Goal: Information Seeking & Learning: Learn about a topic

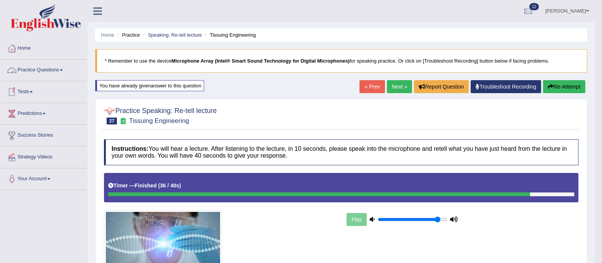
click at [47, 68] on link "Practice Questions" at bounding box center [43, 68] width 87 height 19
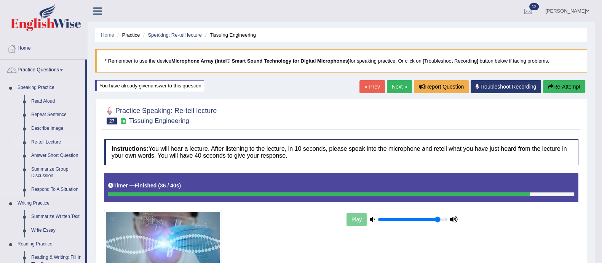
click at [32, 140] on link "Re-tell Lecture" at bounding box center [57, 142] width 58 height 14
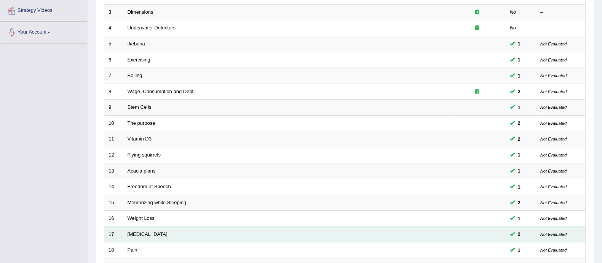
scroll to position [240, 0]
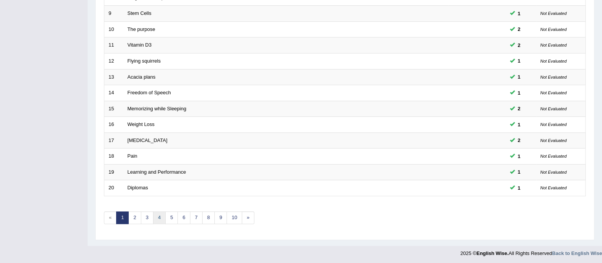
click at [162, 218] on link "4" at bounding box center [159, 217] width 13 height 13
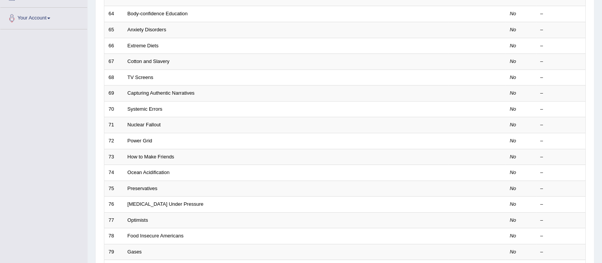
scroll to position [240, 0]
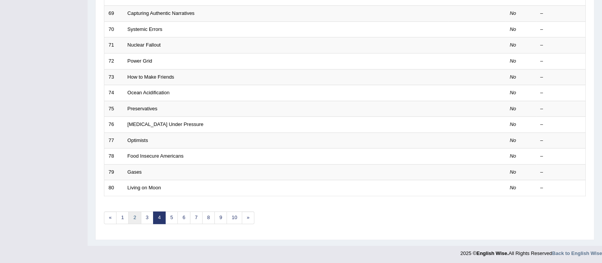
click at [133, 215] on link "2" at bounding box center [134, 217] width 13 height 13
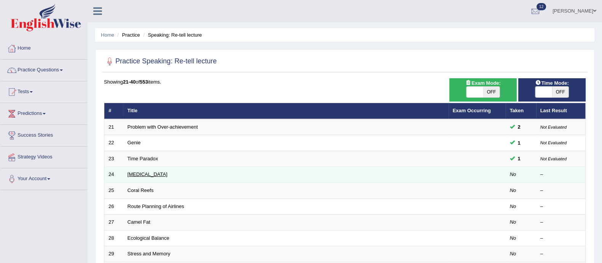
click at [136, 173] on link "[MEDICAL_DATA]" at bounding box center [148, 174] width 40 height 6
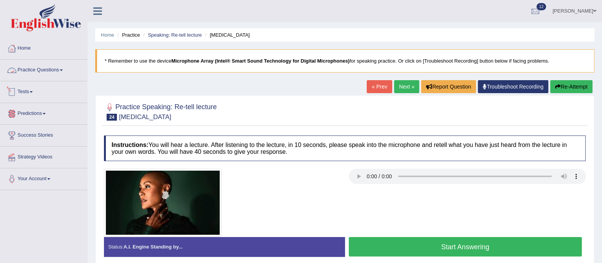
click at [43, 71] on link "Practice Questions" at bounding box center [43, 68] width 87 height 19
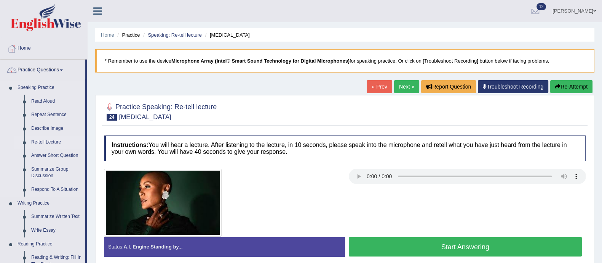
click at [49, 141] on link "Re-tell Lecture" at bounding box center [57, 142] width 58 height 14
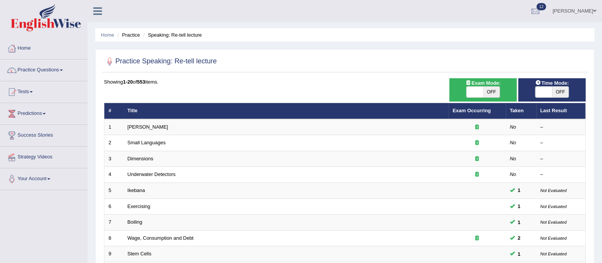
click at [495, 93] on span "OFF" at bounding box center [492, 91] width 17 height 11
checkbox input "true"
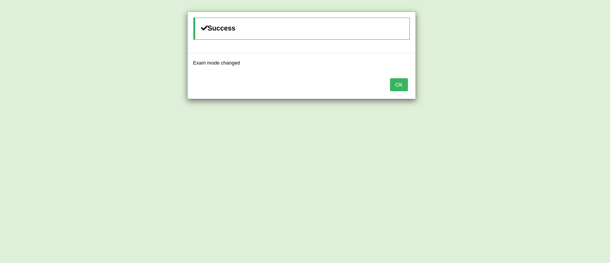
click at [398, 87] on button "OK" at bounding box center [399, 84] width 18 height 13
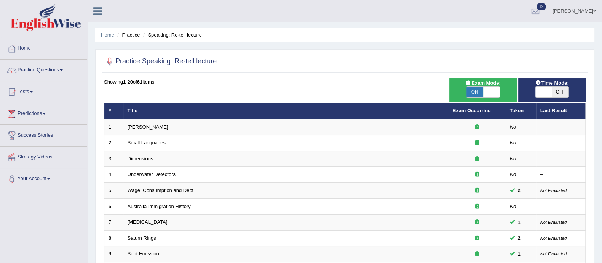
click at [555, 84] on span "Time Mode:" at bounding box center [553, 83] width 40 height 8
click at [557, 89] on span "OFF" at bounding box center [561, 91] width 17 height 11
checkbox input "true"
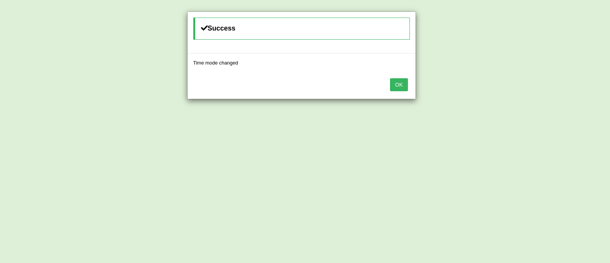
click at [398, 88] on button "OK" at bounding box center [399, 84] width 18 height 13
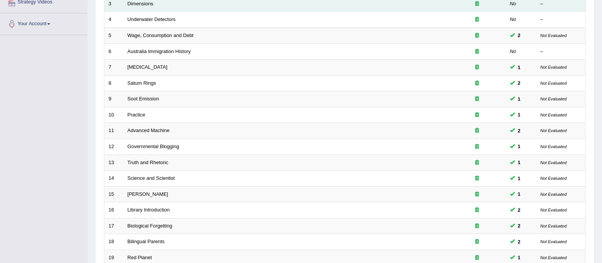
scroll to position [240, 0]
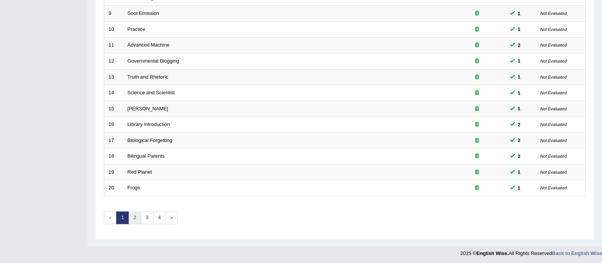
click at [133, 216] on link "2" at bounding box center [134, 217] width 13 height 13
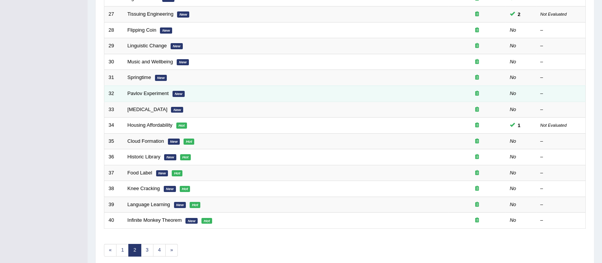
scroll to position [208, 0]
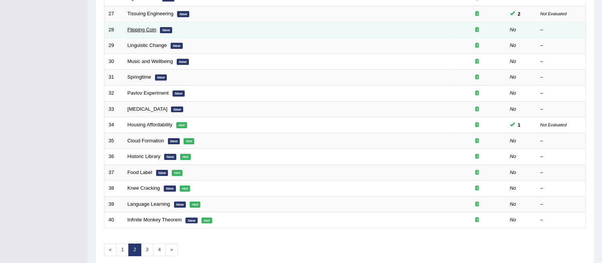
click at [141, 29] on link "Flipping Coin" at bounding box center [142, 30] width 29 height 6
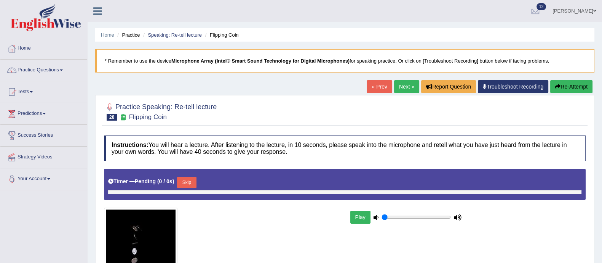
type input "0.9"
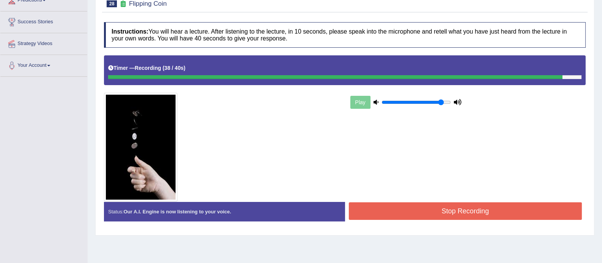
scroll to position [137, 0]
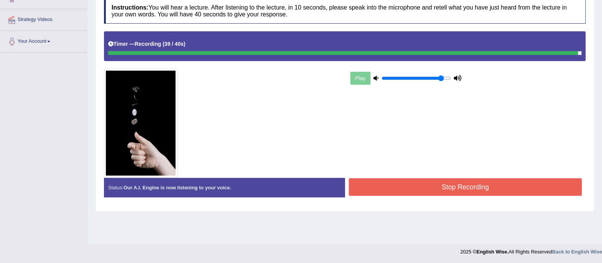
click at [393, 189] on button "Stop Recording" at bounding box center [466, 187] width 234 height 18
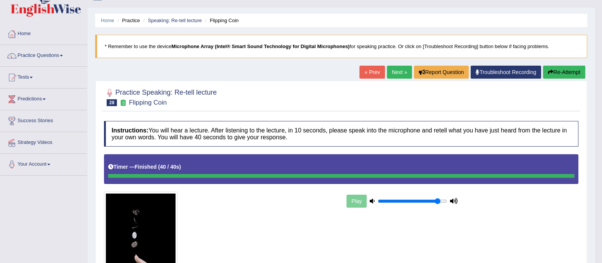
scroll to position [17, 0]
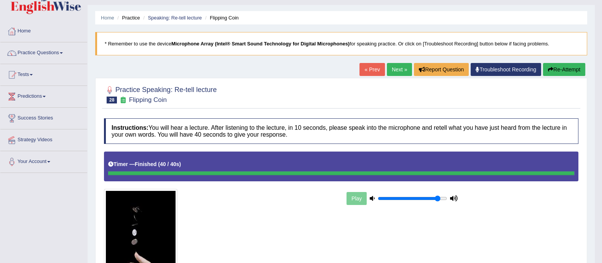
click at [566, 67] on button "Re-Attempt" at bounding box center [564, 69] width 42 height 13
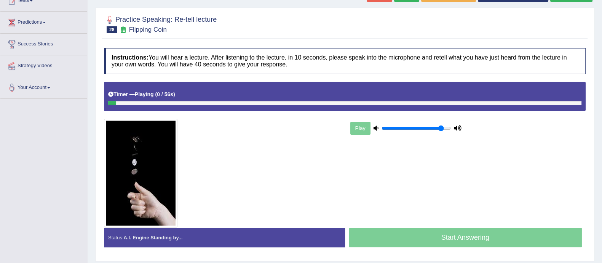
scroll to position [137, 0]
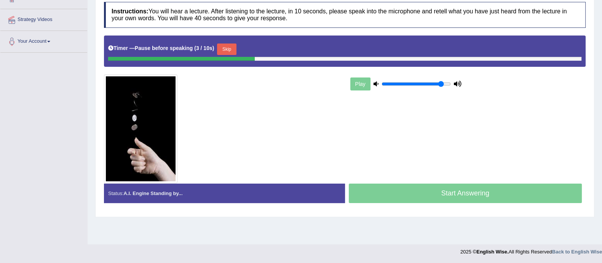
click at [232, 46] on button "Skip" at bounding box center [226, 48] width 19 height 11
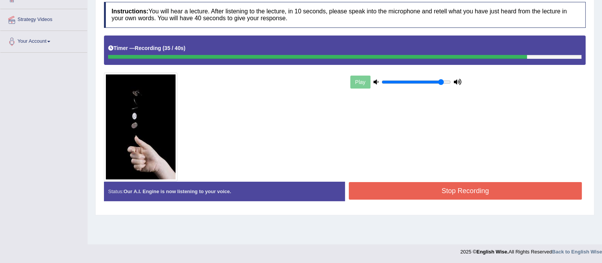
click at [493, 183] on button "Stop Recording" at bounding box center [466, 191] width 234 height 18
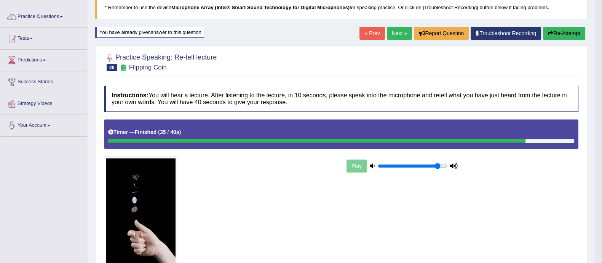
scroll to position [0, 0]
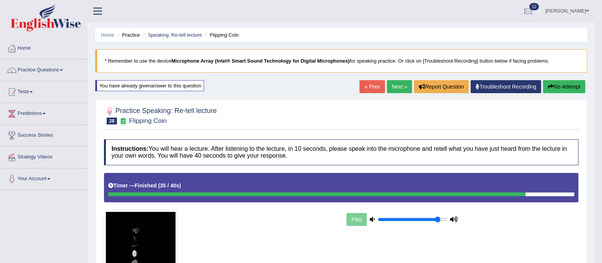
click at [389, 89] on link "Next »" at bounding box center [399, 86] width 25 height 13
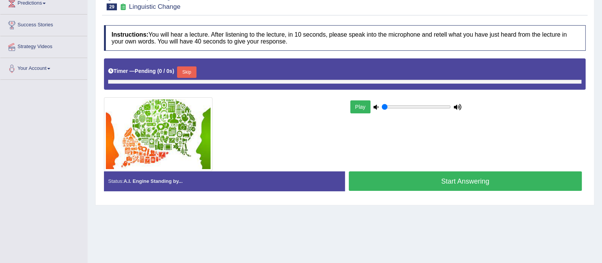
scroll to position [128, 0]
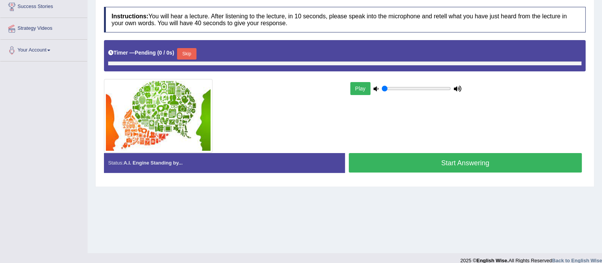
type input "0.9"
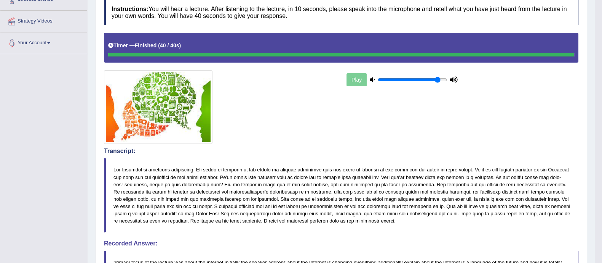
scroll to position [0, 0]
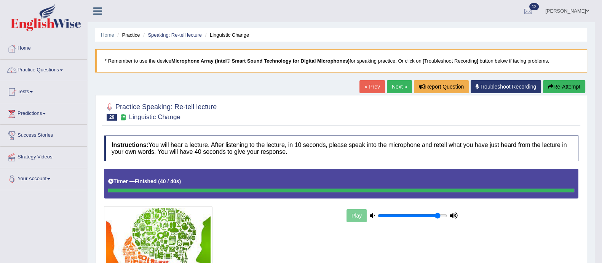
click at [397, 86] on link "Next »" at bounding box center [399, 86] width 25 height 13
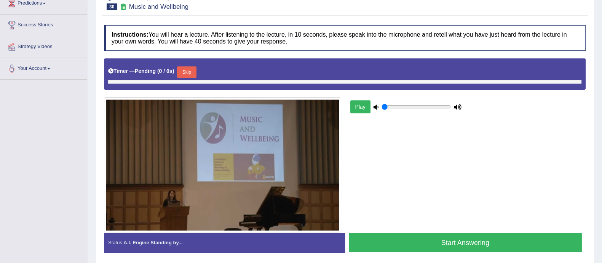
scroll to position [110, 0]
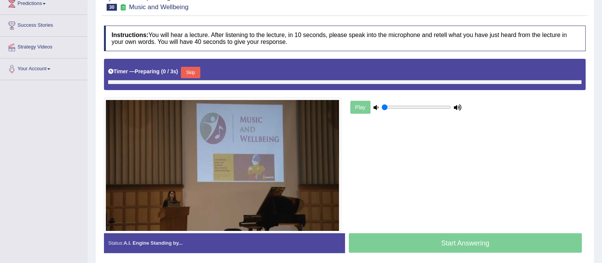
type input "0.9"
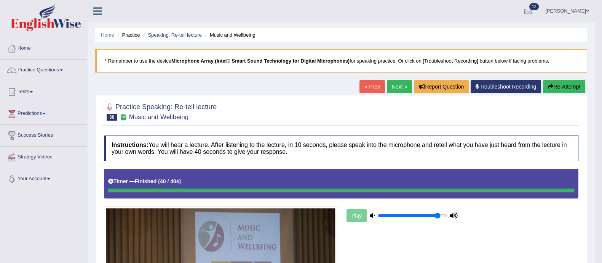
scroll to position [0, 0]
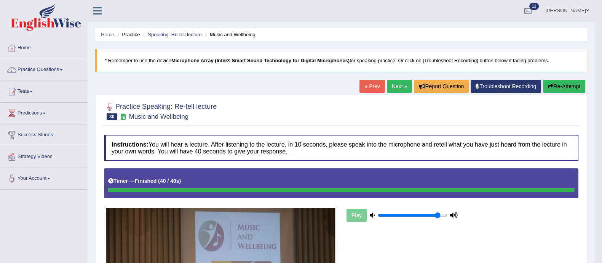
click at [563, 83] on button "Re-Attempt" at bounding box center [564, 86] width 42 height 13
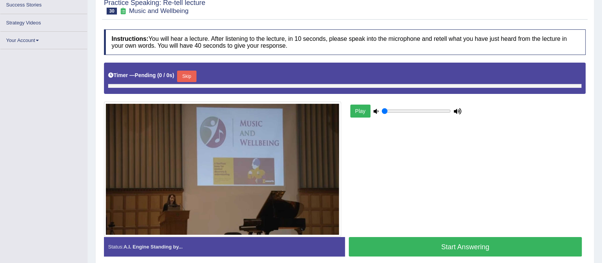
scroll to position [130, 0]
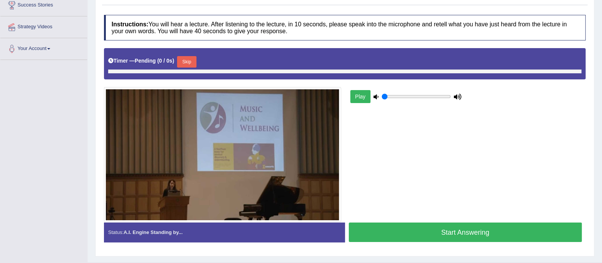
type input "0.9"
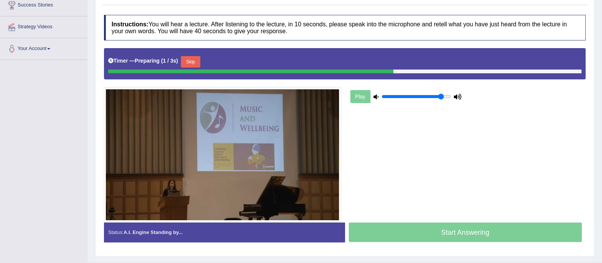
click at [194, 64] on button "Skip" at bounding box center [190, 61] width 19 height 11
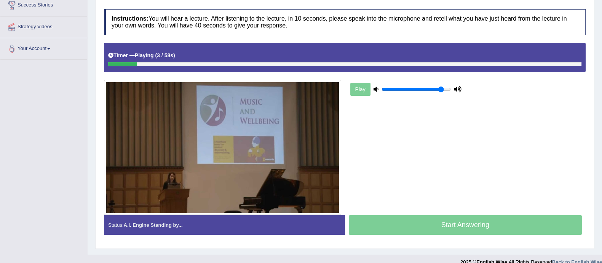
click at [528, 62] on div at bounding box center [345, 64] width 474 height 4
click at [445, 221] on div "Start Answering" at bounding box center [465, 225] width 241 height 21
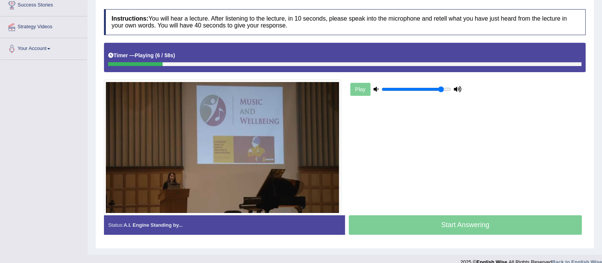
click at [445, 221] on div "Start Answering" at bounding box center [465, 225] width 241 height 21
click at [231, 225] on div "Status: A.I. Engine Standing by..." at bounding box center [224, 224] width 241 height 19
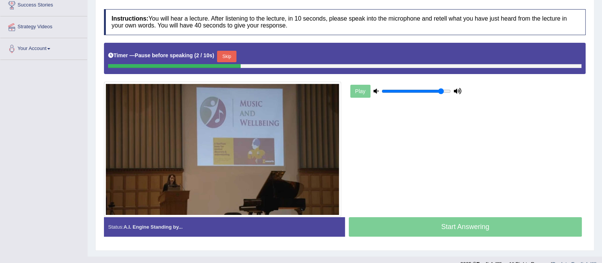
click at [230, 53] on button "Skip" at bounding box center [226, 56] width 19 height 11
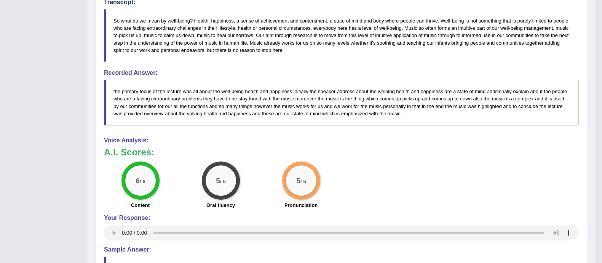
scroll to position [430, 0]
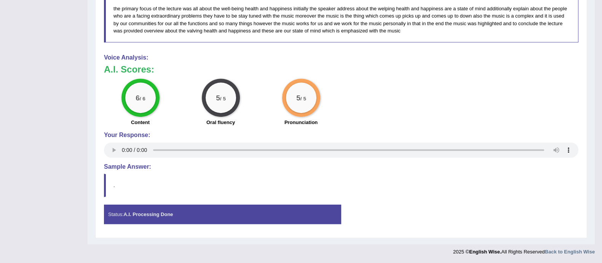
click at [139, 214] on strong "A.I. Processing Done" at bounding box center [148, 214] width 50 height 6
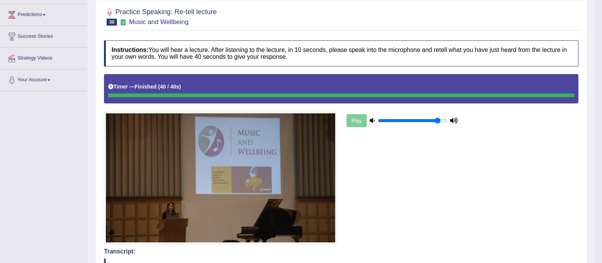
scroll to position [0, 0]
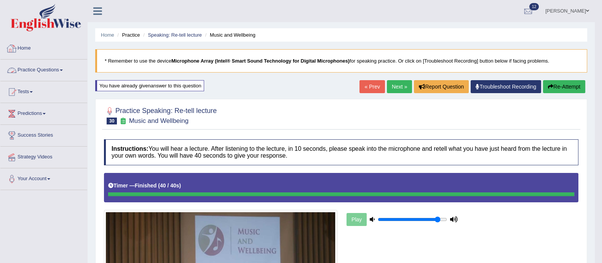
click at [34, 66] on link "Practice Questions" at bounding box center [43, 68] width 87 height 19
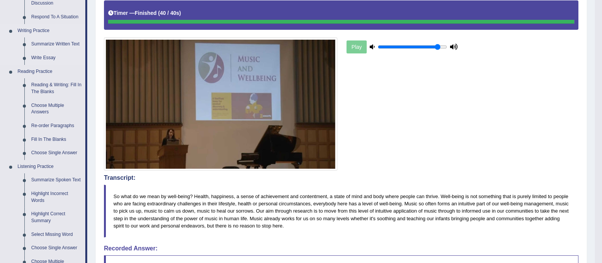
scroll to position [175, 0]
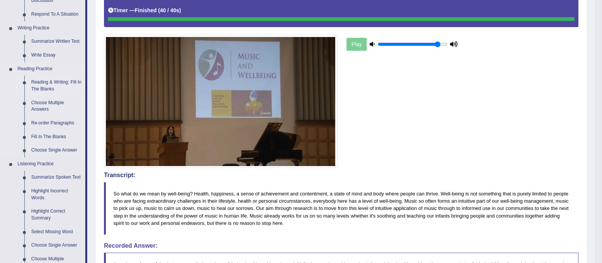
click at [46, 85] on link "Reading & Writing: Fill In The Blanks" at bounding box center [57, 85] width 58 height 20
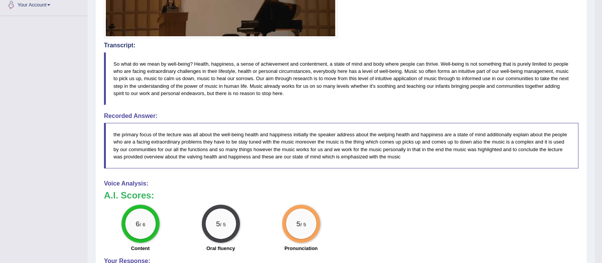
scroll to position [430, 0]
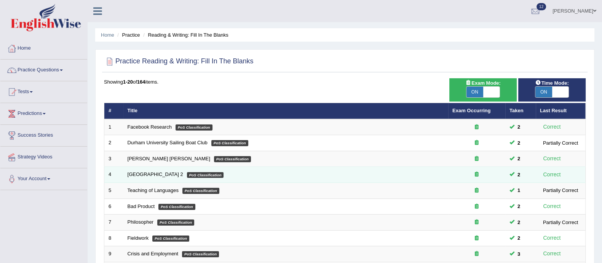
click at [307, 172] on td "Golden Gate Bridge 2 PoS Classification" at bounding box center [285, 175] width 325 height 16
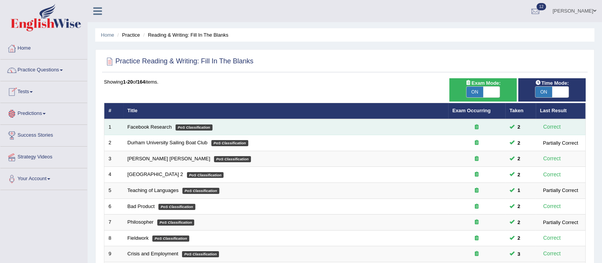
scroll to position [240, 0]
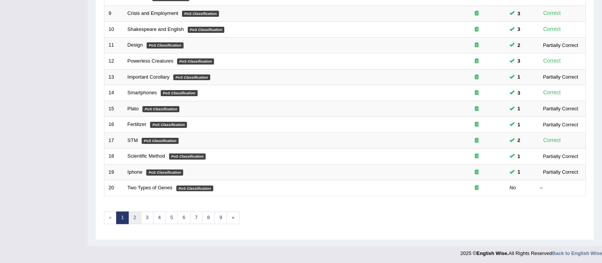
click at [135, 210] on link "2" at bounding box center [134, 217] width 13 height 13
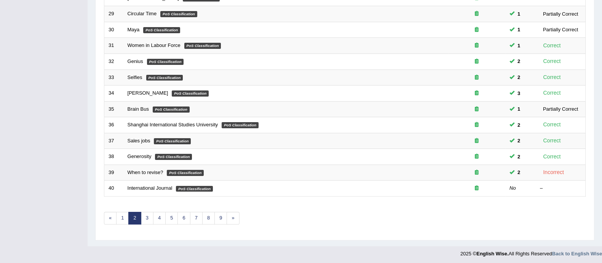
scroll to position [240, 0]
click at [145, 216] on link "3" at bounding box center [147, 217] width 13 height 13
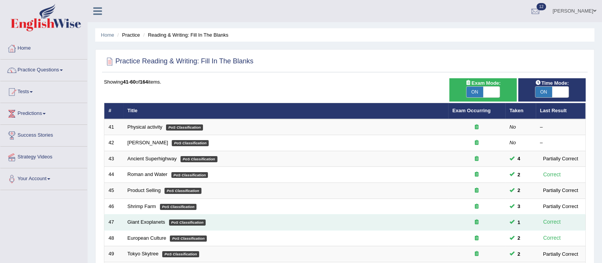
scroll to position [240, 0]
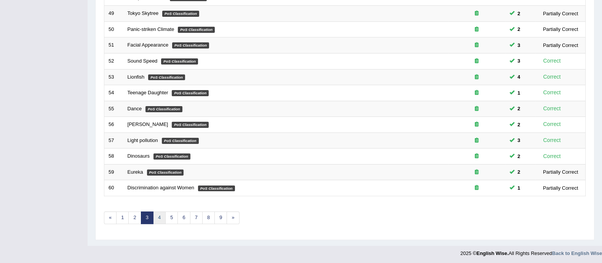
click at [160, 219] on link "4" at bounding box center [159, 217] width 13 height 13
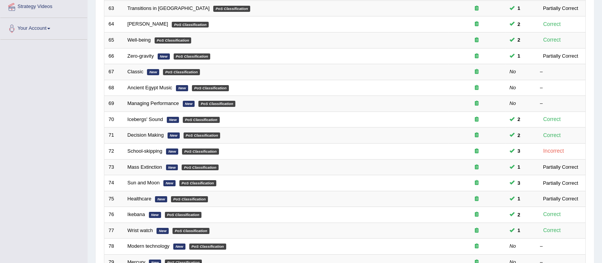
scroll to position [240, 0]
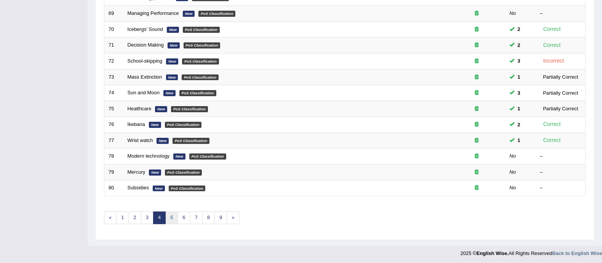
click at [170, 219] on link "5" at bounding box center [171, 217] width 13 height 13
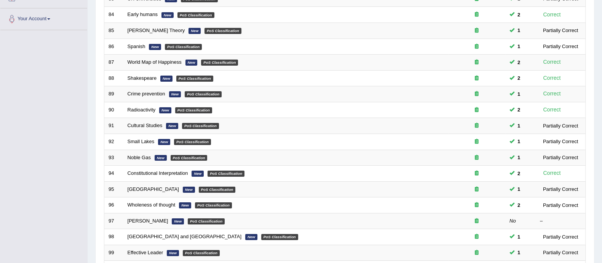
scroll to position [240, 0]
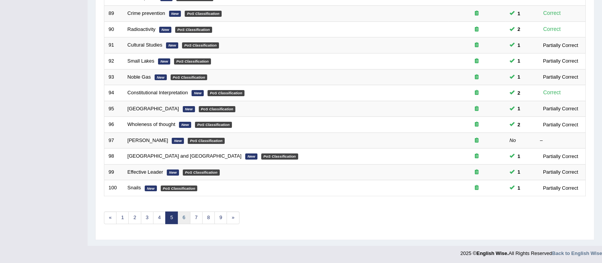
click at [187, 218] on link "6" at bounding box center [184, 217] width 13 height 13
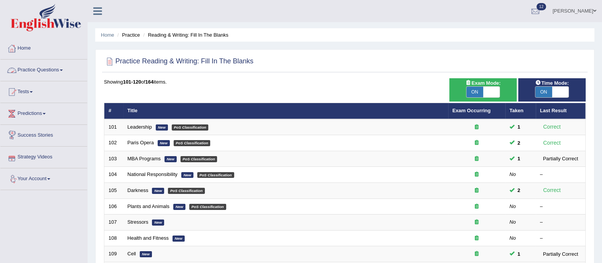
click at [44, 66] on link "Practice Questions" at bounding box center [43, 68] width 87 height 19
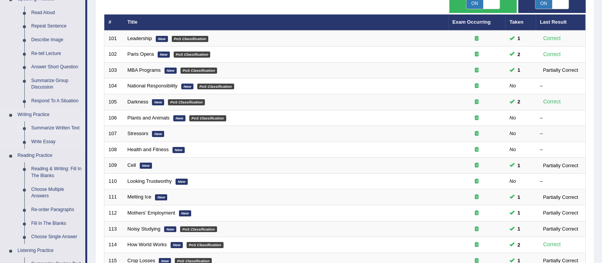
scroll to position [105, 0]
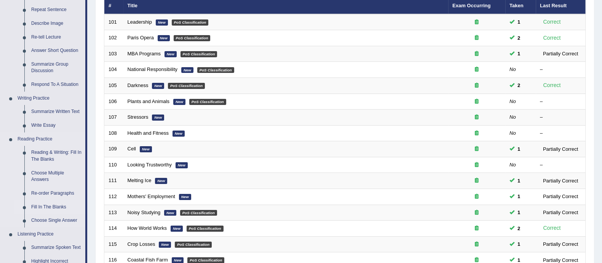
click at [49, 205] on link "Fill In The Blanks" at bounding box center [57, 207] width 58 height 14
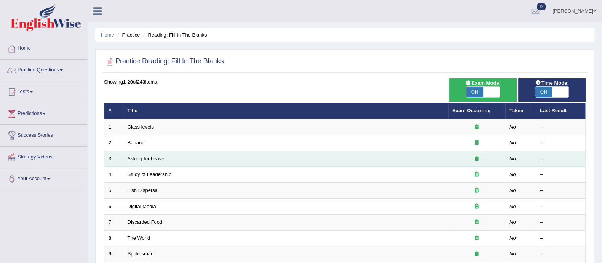
scroll to position [0, 0]
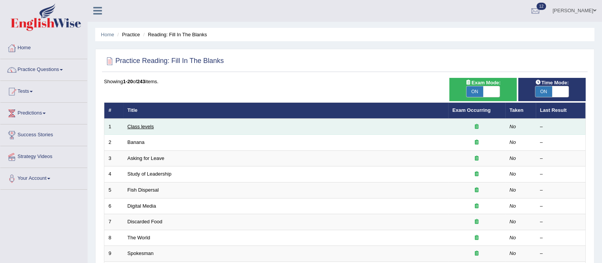
click at [130, 125] on link "Class levels" at bounding box center [141, 126] width 26 height 6
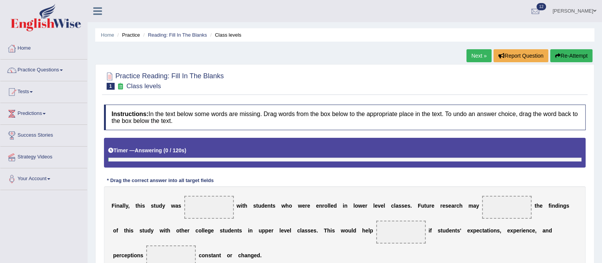
scroll to position [119, 0]
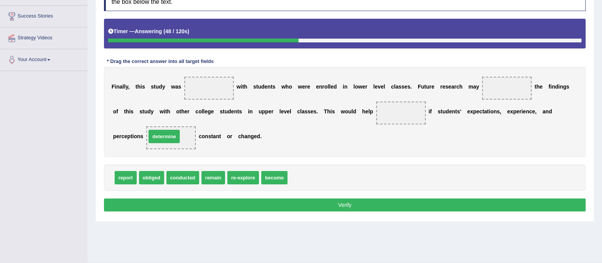
drag, startPoint x: 308, startPoint y: 174, endPoint x: 167, endPoint y: 132, distance: 147.5
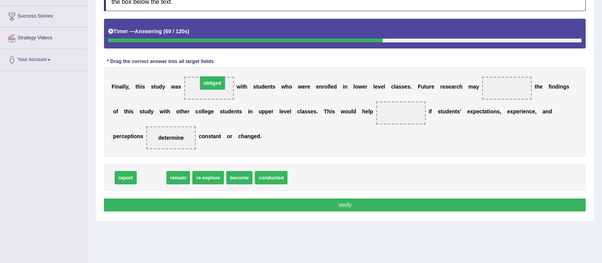
drag, startPoint x: 150, startPoint y: 178, endPoint x: 211, endPoint y: 83, distance: 113.1
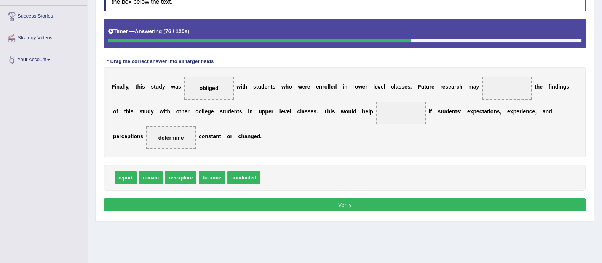
click at [438, 113] on b "s" at bounding box center [439, 111] width 3 height 6
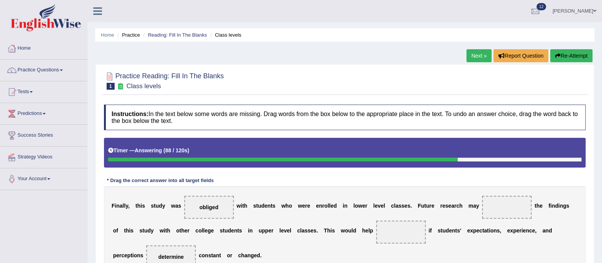
click at [569, 53] on button "Re-Attempt" at bounding box center [572, 55] width 42 height 13
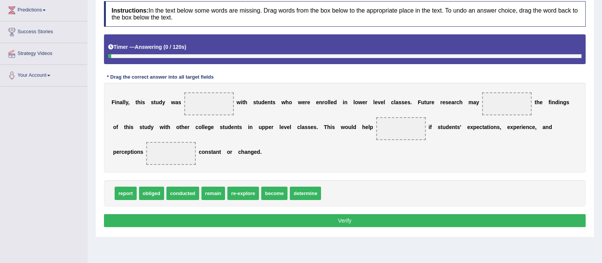
scroll to position [104, 0]
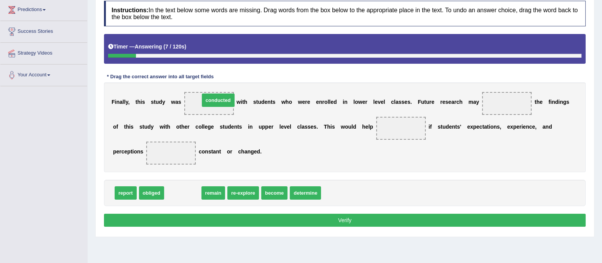
drag, startPoint x: 184, startPoint y: 191, endPoint x: 219, endPoint y: 98, distance: 99.5
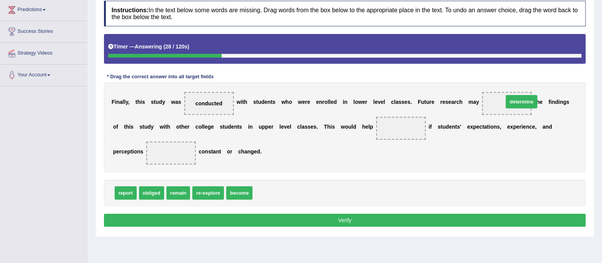
drag, startPoint x: 265, startPoint y: 194, endPoint x: 513, endPoint y: 104, distance: 263.6
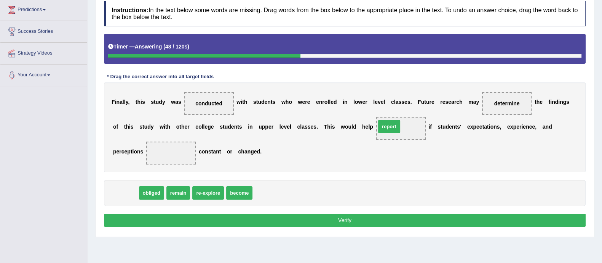
drag, startPoint x: 128, startPoint y: 187, endPoint x: 400, endPoint y: 123, distance: 279.9
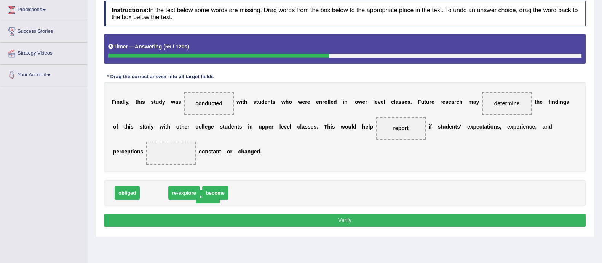
drag, startPoint x: 153, startPoint y: 193, endPoint x: 208, endPoint y: 197, distance: 55.8
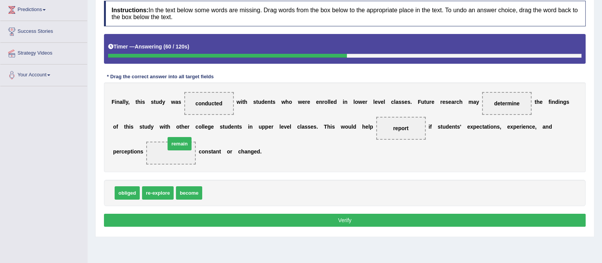
drag, startPoint x: 212, startPoint y: 190, endPoint x: 175, endPoint y: 141, distance: 61.4
click at [228, 220] on button "Verify" at bounding box center [345, 219] width 482 height 13
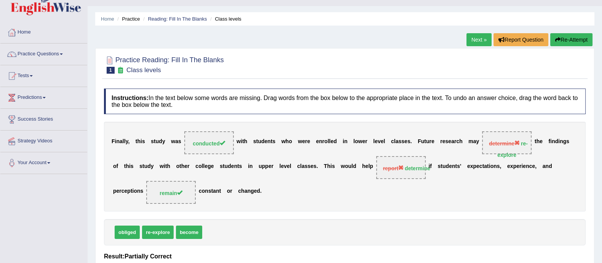
scroll to position [0, 0]
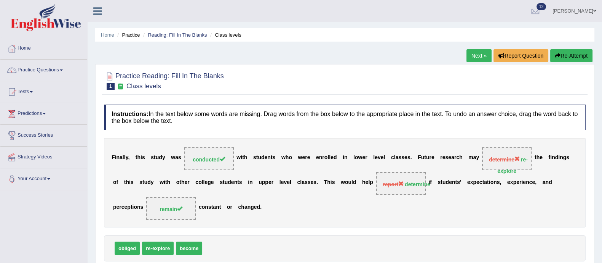
click at [481, 61] on link "Next »" at bounding box center [479, 55] width 25 height 13
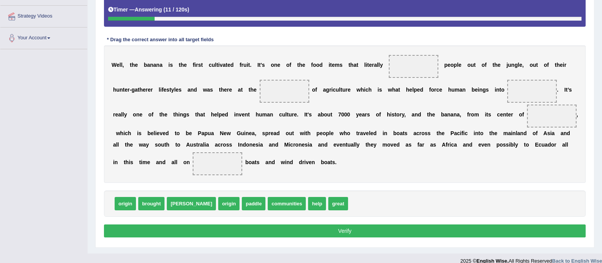
scroll to position [141, 0]
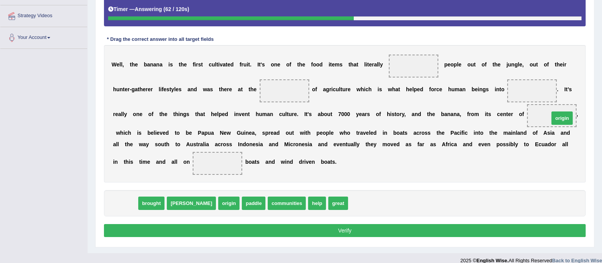
drag, startPoint x: 123, startPoint y: 201, endPoint x: 559, endPoint y: 116, distance: 444.4
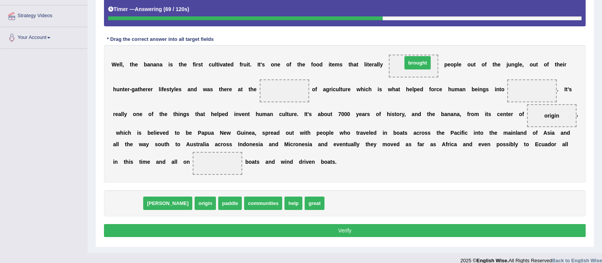
drag, startPoint x: 130, startPoint y: 197, endPoint x: 420, endPoint y: 57, distance: 322.1
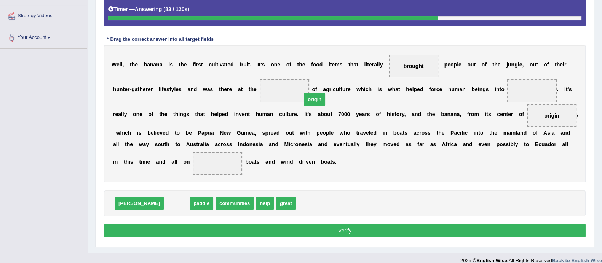
drag, startPoint x: 140, startPoint y: 205, endPoint x: 278, endPoint y: 101, distance: 172.5
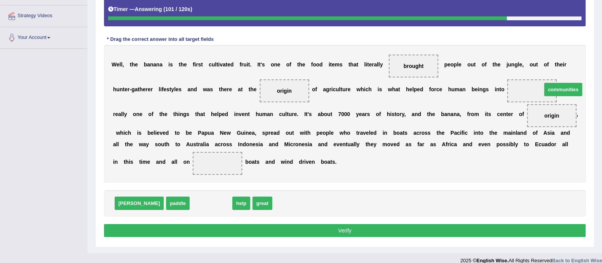
drag, startPoint x: 198, startPoint y: 201, endPoint x: 551, endPoint y: 88, distance: 370.3
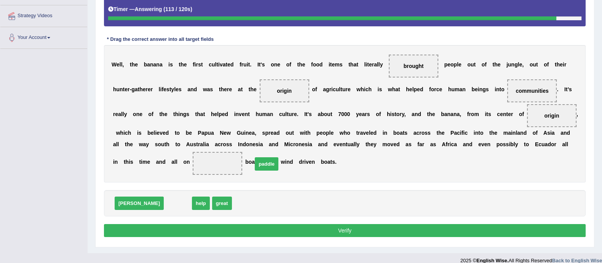
drag, startPoint x: 153, startPoint y: 202, endPoint x: 242, endPoint y: 163, distance: 97.1
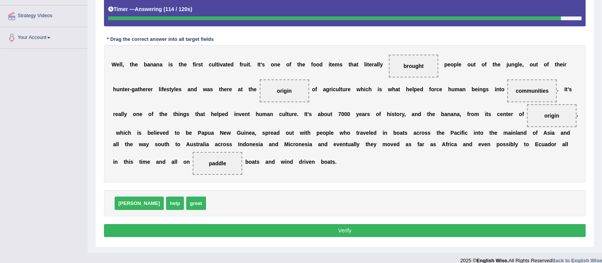
click at [230, 229] on button "Verify" at bounding box center [345, 230] width 482 height 13
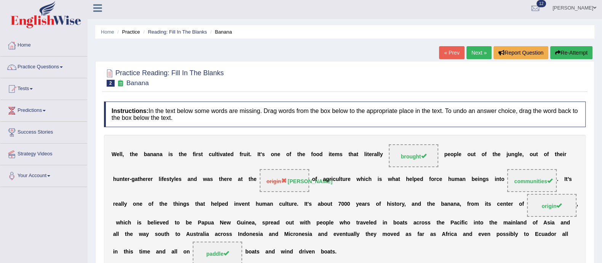
scroll to position [0, 0]
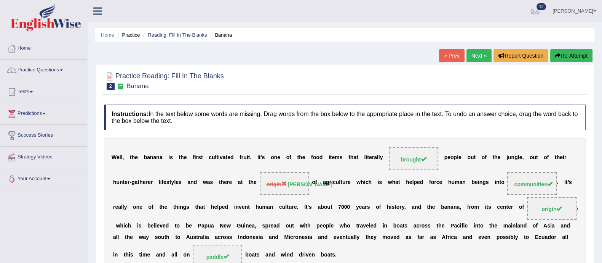
click at [479, 51] on link "Next »" at bounding box center [479, 55] width 25 height 13
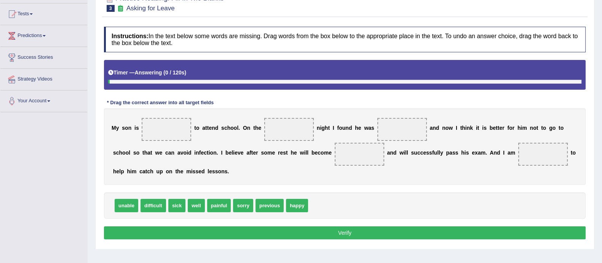
scroll to position [98, 0]
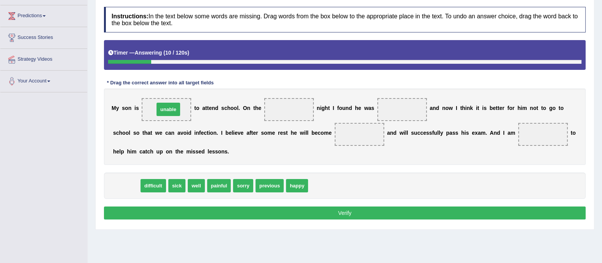
drag, startPoint x: 126, startPoint y: 184, endPoint x: 168, endPoint y: 107, distance: 87.0
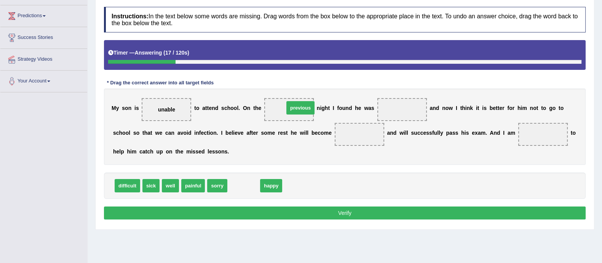
drag, startPoint x: 246, startPoint y: 184, endPoint x: 303, endPoint y: 106, distance: 96.6
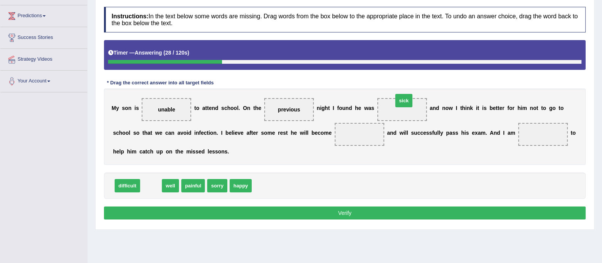
drag, startPoint x: 152, startPoint y: 186, endPoint x: 405, endPoint y: 103, distance: 267.2
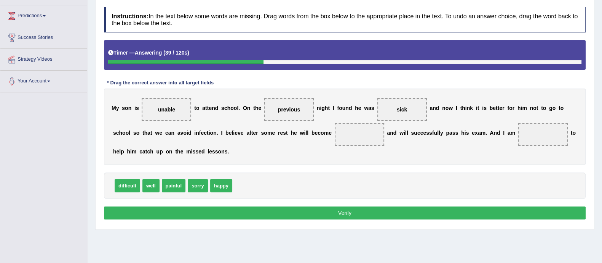
click at [124, 181] on span "difficult" at bounding box center [128, 185] width 26 height 13
drag, startPoint x: 151, startPoint y: 186, endPoint x: 357, endPoint y: 143, distance: 210.0
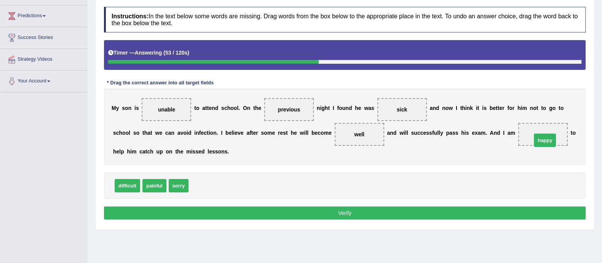
drag, startPoint x: 200, startPoint y: 184, endPoint x: 543, endPoint y: 138, distance: 346.0
click at [174, 206] on button "Verify" at bounding box center [345, 212] width 482 height 13
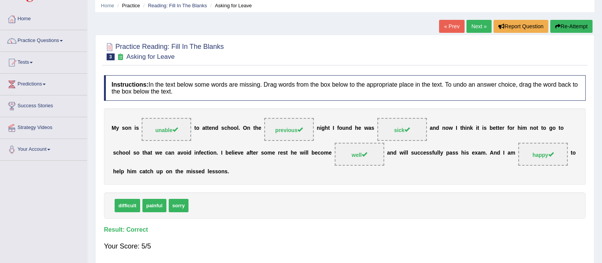
scroll to position [29, 0]
click at [471, 29] on link "Next »" at bounding box center [479, 26] width 25 height 13
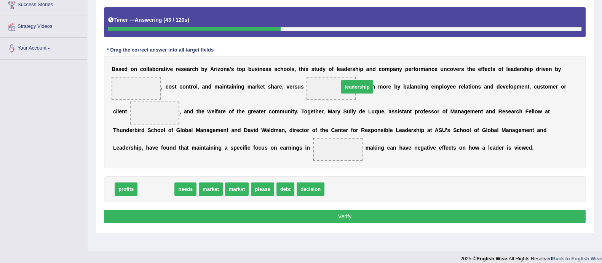
drag, startPoint x: 157, startPoint y: 188, endPoint x: 345, endPoint y: 89, distance: 212.2
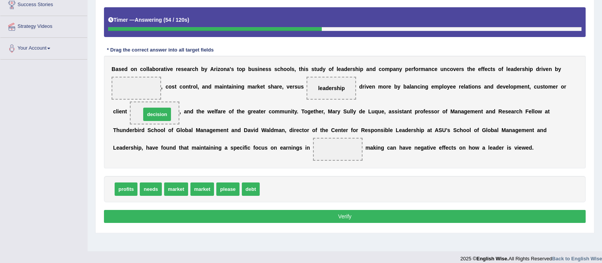
drag, startPoint x: 283, startPoint y: 189, endPoint x: 164, endPoint y: 115, distance: 140.2
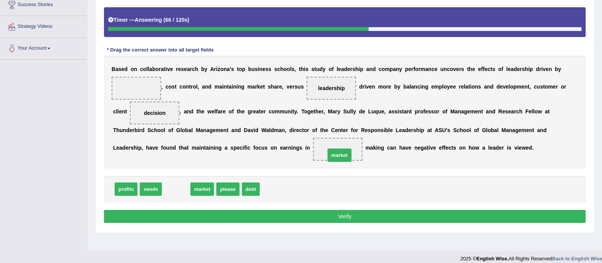
drag, startPoint x: 177, startPoint y: 189, endPoint x: 341, endPoint y: 155, distance: 167.0
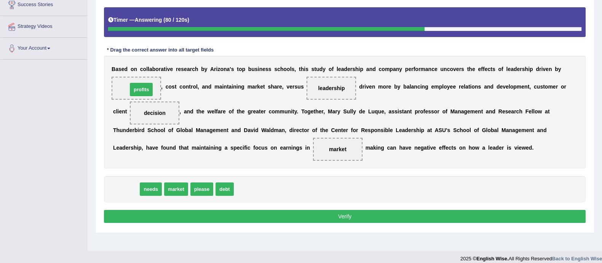
drag, startPoint x: 131, startPoint y: 187, endPoint x: 147, endPoint y: 88, distance: 100.2
click at [225, 215] on button "Verify" at bounding box center [345, 216] width 482 height 13
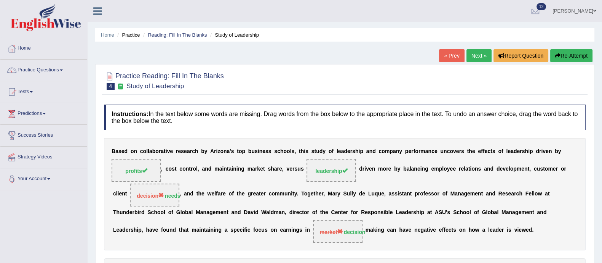
click at [482, 53] on link "Next »" at bounding box center [479, 55] width 25 height 13
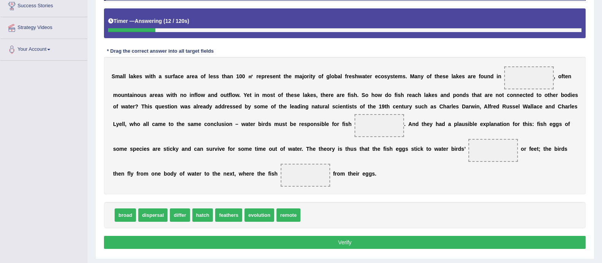
scroll to position [130, 0]
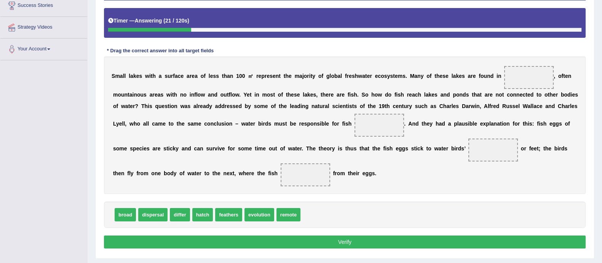
click at [284, 213] on span "remote" at bounding box center [289, 214] width 24 height 13
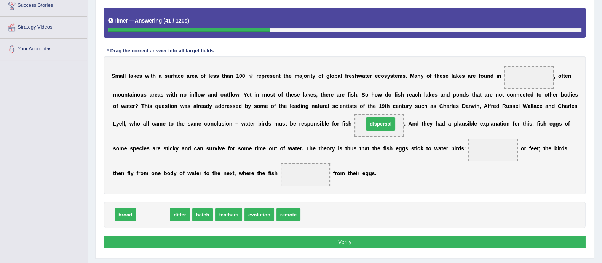
drag, startPoint x: 147, startPoint y: 214, endPoint x: 375, endPoint y: 123, distance: 245.3
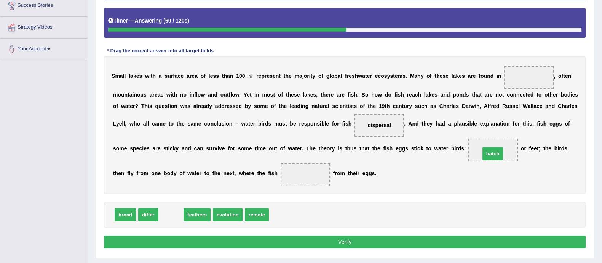
drag, startPoint x: 168, startPoint y: 214, endPoint x: 270, endPoint y: 247, distance: 107.4
click at [483, 160] on span "hatch" at bounding box center [493, 153] width 21 height 13
drag, startPoint x: 197, startPoint y: 214, endPoint x: 490, endPoint y: 151, distance: 300.4
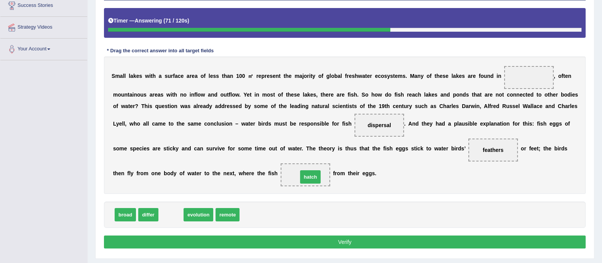
drag, startPoint x: 172, startPoint y: 211, endPoint x: 311, endPoint y: 174, distance: 144.5
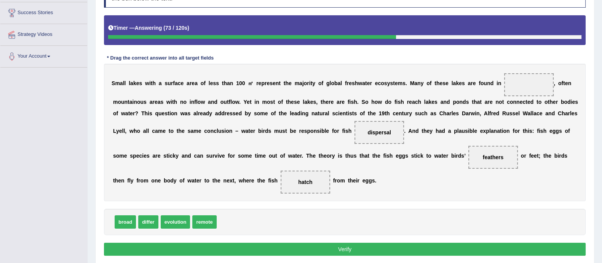
scroll to position [120, 0]
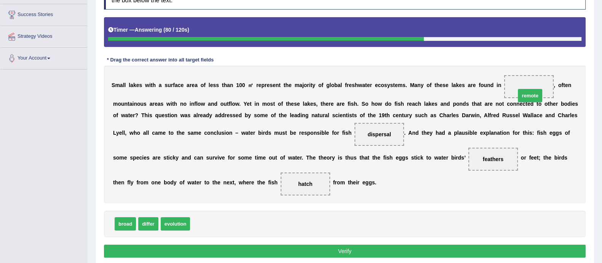
drag, startPoint x: 205, startPoint y: 219, endPoint x: 530, endPoint y: 91, distance: 350.2
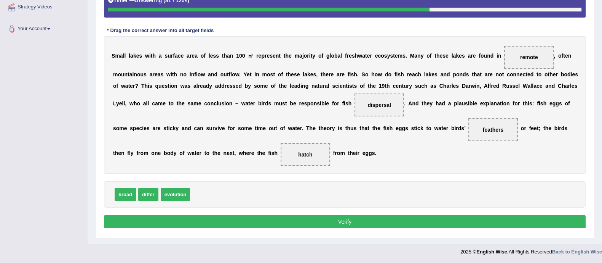
click at [453, 219] on button "Verify" at bounding box center [345, 221] width 482 height 13
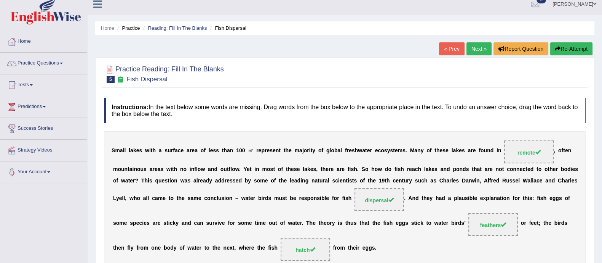
scroll to position [6, 0]
click at [479, 43] on link "Next »" at bounding box center [479, 49] width 25 height 13
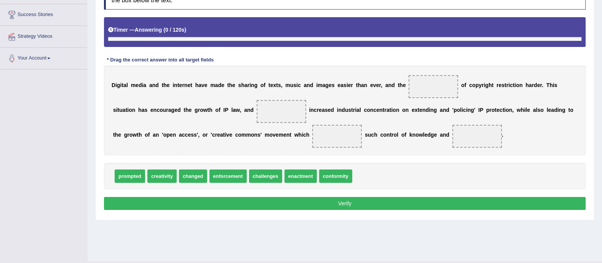
scroll to position [131, 0]
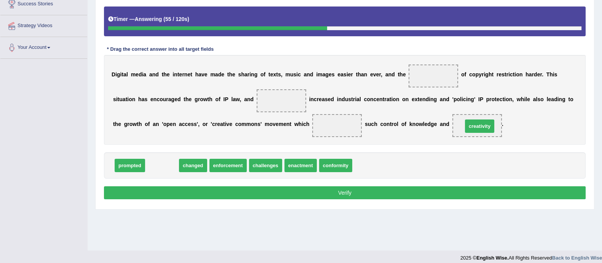
drag, startPoint x: 163, startPoint y: 163, endPoint x: 481, endPoint y: 123, distance: 320.7
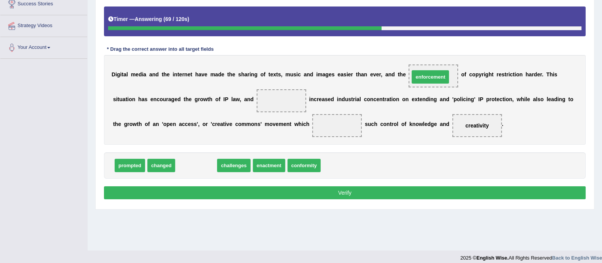
drag, startPoint x: 197, startPoint y: 162, endPoint x: 432, endPoint y: 73, distance: 250.6
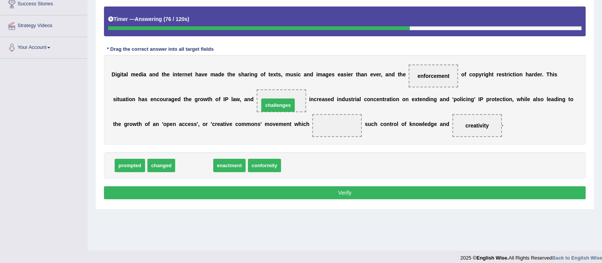
drag, startPoint x: 196, startPoint y: 167, endPoint x: 281, endPoint y: 105, distance: 104.9
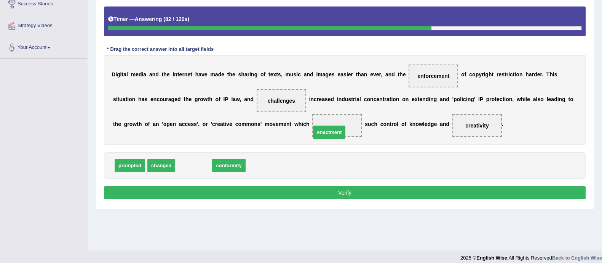
drag, startPoint x: 200, startPoint y: 165, endPoint x: 335, endPoint y: 132, distance: 139.6
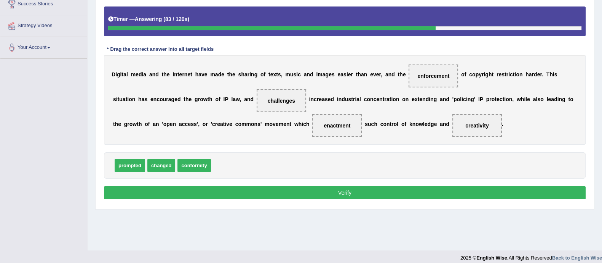
click at [312, 193] on button "Verify" at bounding box center [345, 192] width 482 height 13
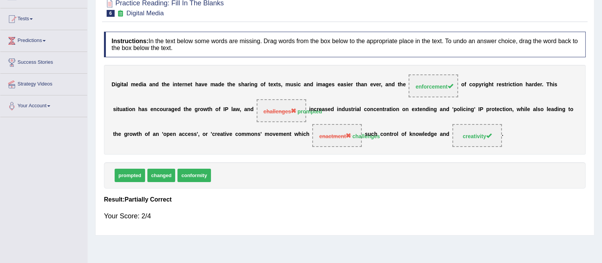
scroll to position [0, 0]
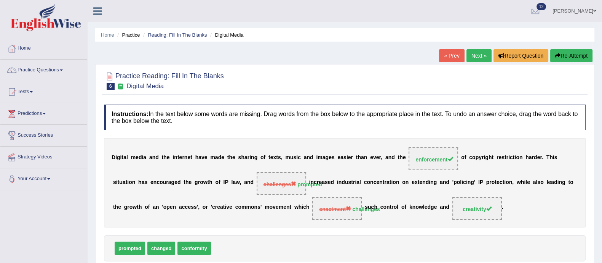
click at [566, 56] on button "Re-Attempt" at bounding box center [572, 55] width 42 height 13
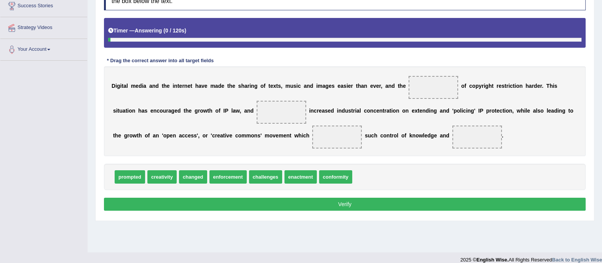
scroll to position [137, 0]
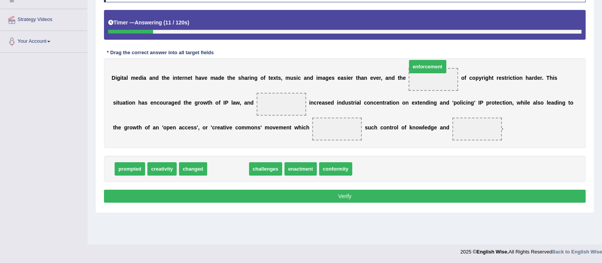
drag, startPoint x: 231, startPoint y: 168, endPoint x: 431, endPoint y: 75, distance: 220.9
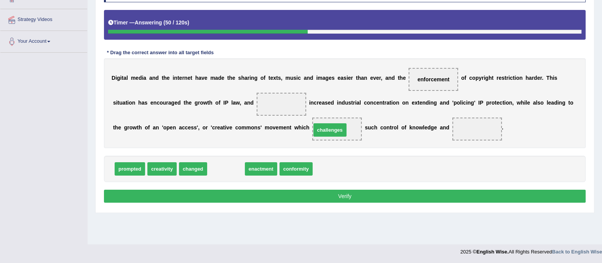
drag, startPoint x: 225, startPoint y: 165, endPoint x: 329, endPoint y: 127, distance: 110.9
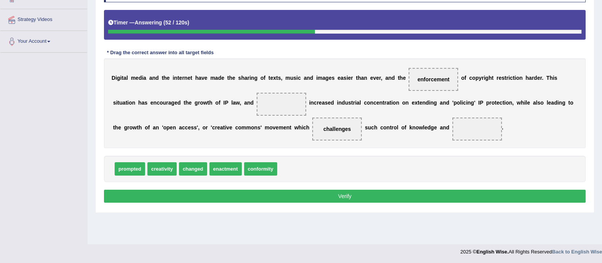
click at [261, 172] on span "conformity" at bounding box center [260, 168] width 33 height 13
drag, startPoint x: 162, startPoint y: 165, endPoint x: 471, endPoint y: 123, distance: 311.1
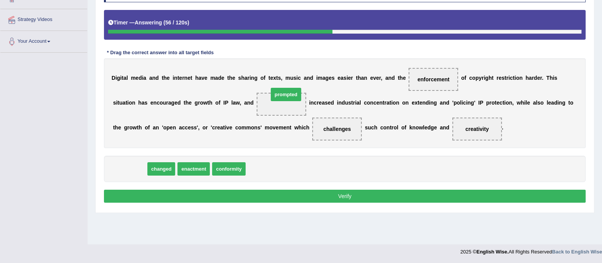
drag, startPoint x: 128, startPoint y: 170, endPoint x: 279, endPoint y: 101, distance: 166.2
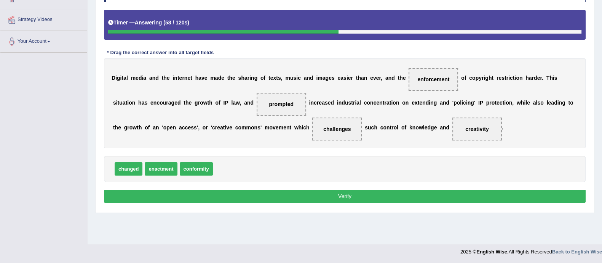
click at [303, 191] on button "Verify" at bounding box center [345, 195] width 482 height 13
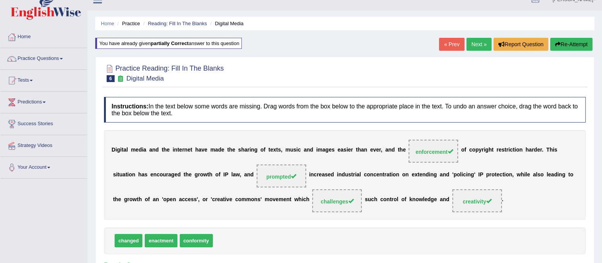
scroll to position [0, 0]
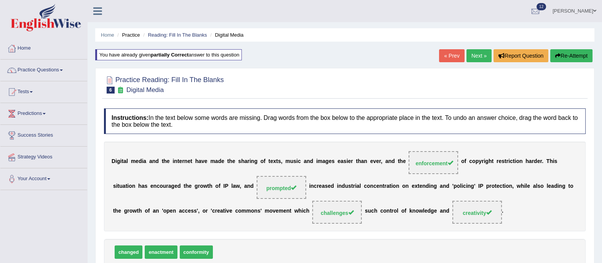
click at [477, 58] on link "Next »" at bounding box center [479, 55] width 25 height 13
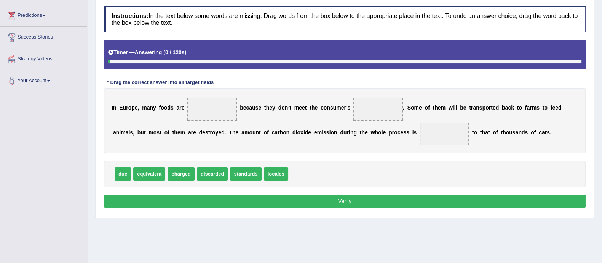
scroll to position [122, 0]
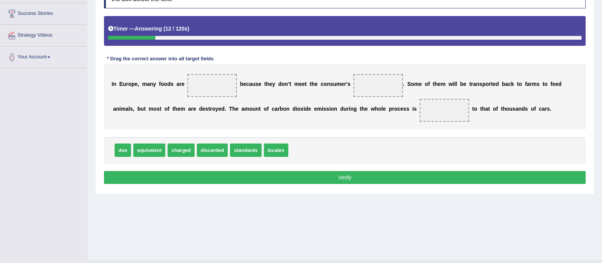
click at [211, 154] on span "discarded" at bounding box center [212, 149] width 31 height 13
drag, startPoint x: 221, startPoint y: 147, endPoint x: 218, endPoint y: 90, distance: 57.2
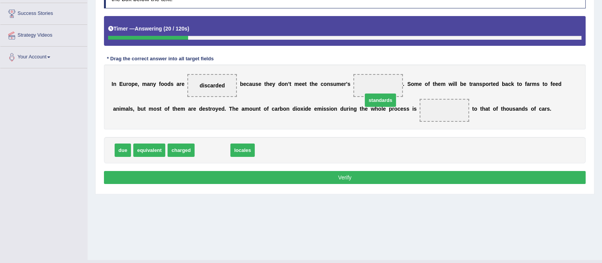
drag, startPoint x: 212, startPoint y: 146, endPoint x: 385, endPoint y: 86, distance: 183.7
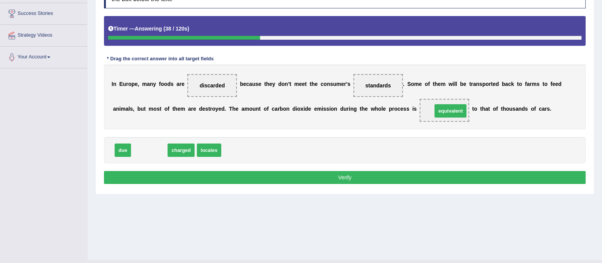
drag, startPoint x: 140, startPoint y: 148, endPoint x: 442, endPoint y: 109, distance: 304.7
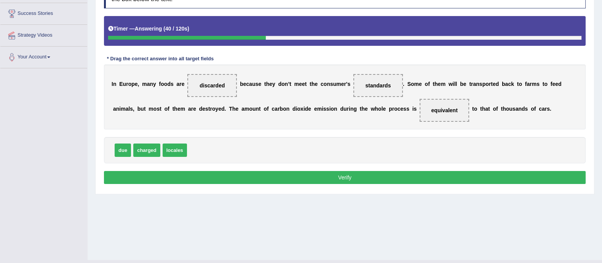
click at [431, 178] on button "Verify" at bounding box center [345, 177] width 482 height 13
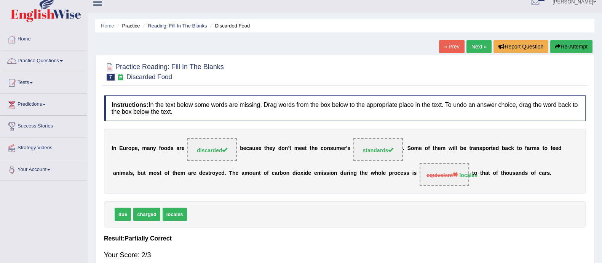
scroll to position [8, 0]
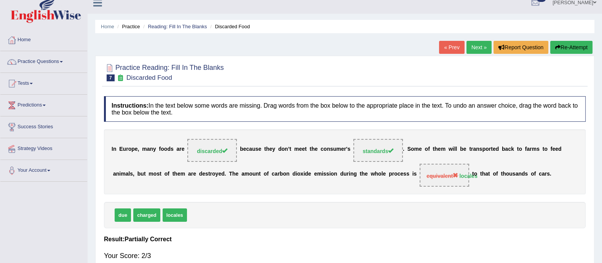
click at [469, 43] on link "Next »" at bounding box center [479, 47] width 25 height 13
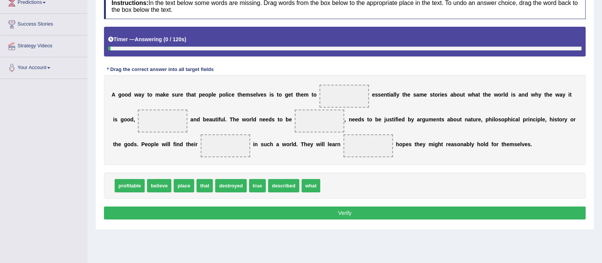
scroll to position [111, 0]
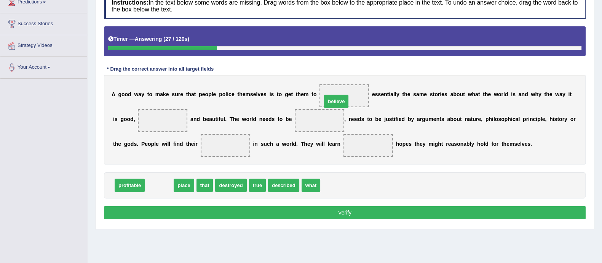
drag, startPoint x: 157, startPoint y: 183, endPoint x: 335, endPoint y: 99, distance: 196.5
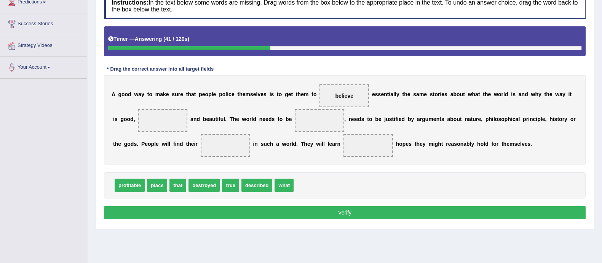
click at [117, 190] on span "profitable" at bounding box center [130, 184] width 30 height 13
drag, startPoint x: 132, startPoint y: 186, endPoint x: 159, endPoint y: 123, distance: 68.3
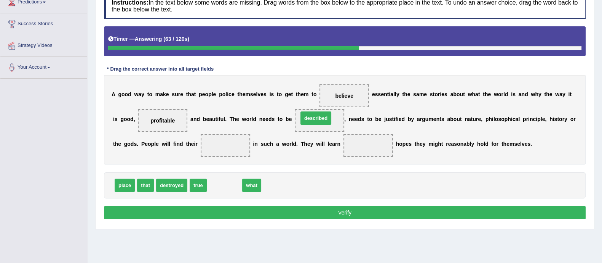
drag, startPoint x: 231, startPoint y: 182, endPoint x: 322, endPoint y: 115, distance: 113.4
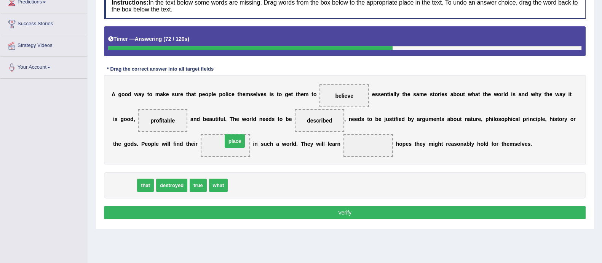
drag, startPoint x: 122, startPoint y: 186, endPoint x: 232, endPoint y: 142, distance: 119.0
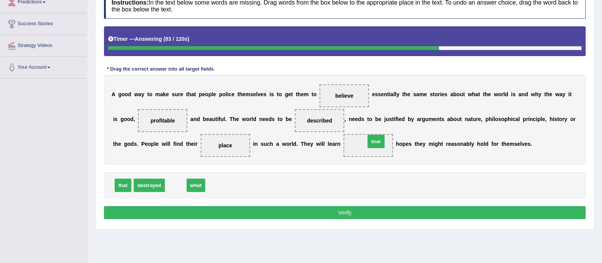
drag, startPoint x: 174, startPoint y: 185, endPoint x: 375, endPoint y: 141, distance: 205.2
drag, startPoint x: 355, startPoint y: 218, endPoint x: 365, endPoint y: 210, distance: 13.5
click at [365, 210] on div "Instructions: In the text below some words are missing. Drag words from the box…" at bounding box center [345, 106] width 486 height 235
click at [365, 210] on button "Verify" at bounding box center [345, 212] width 482 height 13
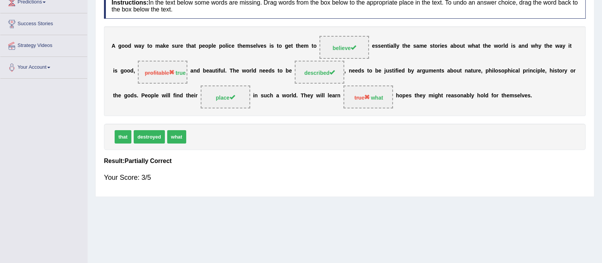
scroll to position [0, 0]
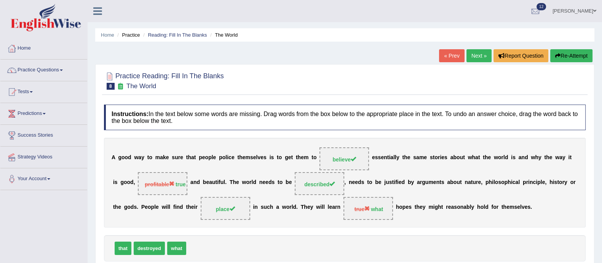
click at [485, 55] on link "Next »" at bounding box center [479, 55] width 25 height 13
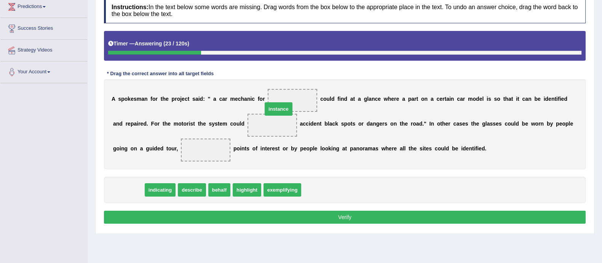
drag, startPoint x: 126, startPoint y: 187, endPoint x: 286, endPoint y: 82, distance: 191.2
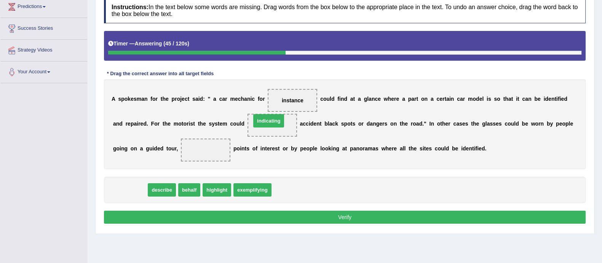
drag, startPoint x: 139, startPoint y: 187, endPoint x: 280, endPoint y: 119, distance: 156.6
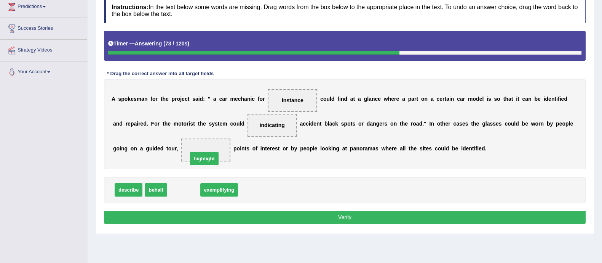
drag, startPoint x: 181, startPoint y: 190, endPoint x: 202, endPoint y: 158, distance: 37.9
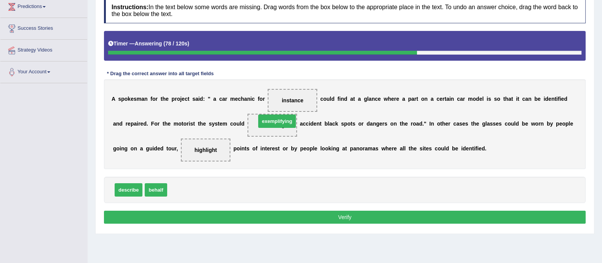
drag, startPoint x: 196, startPoint y: 189, endPoint x: 285, endPoint y: 121, distance: 112.2
click at [278, 214] on button "Verify" at bounding box center [345, 216] width 482 height 13
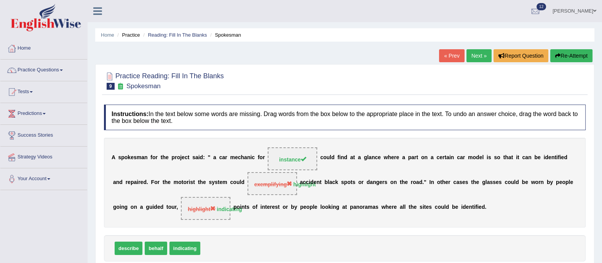
click at [583, 53] on button "Re-Attempt" at bounding box center [572, 55] width 42 height 13
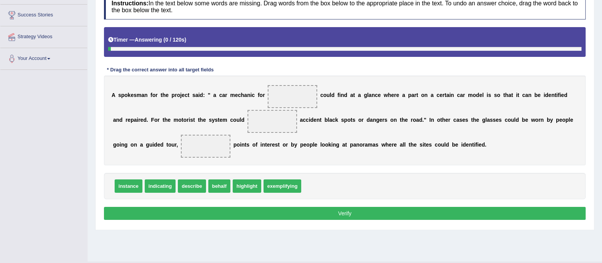
scroll to position [122, 0]
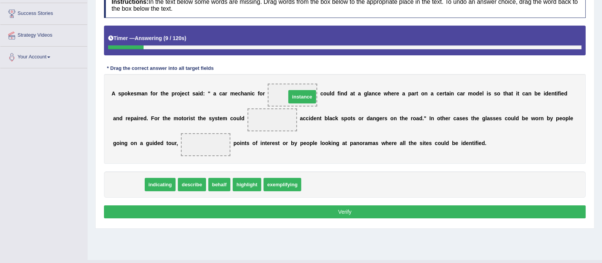
drag, startPoint x: 126, startPoint y: 182, endPoint x: 300, endPoint y: 94, distance: 194.6
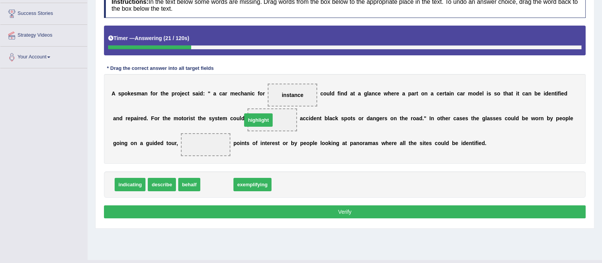
drag, startPoint x: 210, startPoint y: 184, endPoint x: 251, endPoint y: 119, distance: 77.0
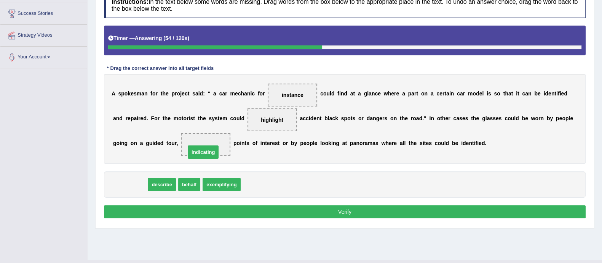
drag, startPoint x: 124, startPoint y: 184, endPoint x: 197, endPoint y: 151, distance: 80.4
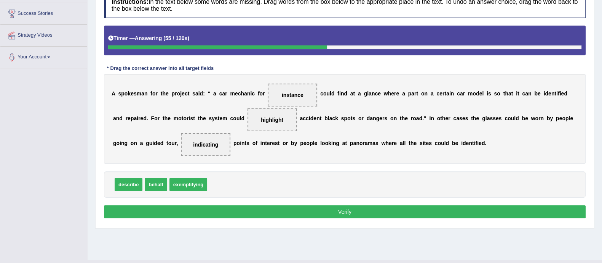
click at [221, 212] on button "Verify" at bounding box center [345, 211] width 482 height 13
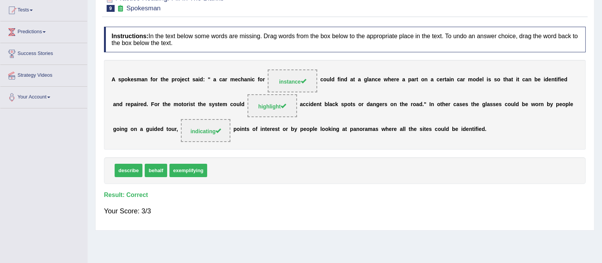
scroll to position [31, 0]
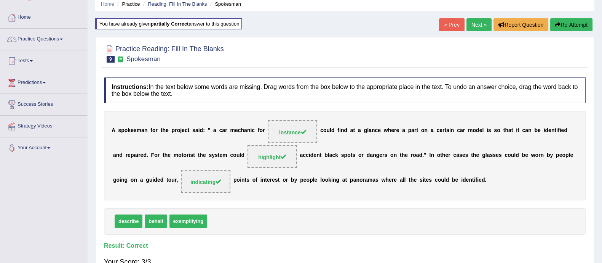
click at [479, 25] on link "Next »" at bounding box center [479, 24] width 25 height 13
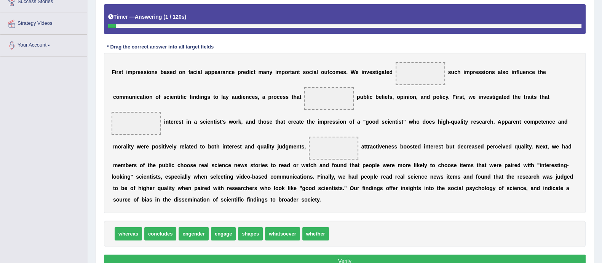
scroll to position [134, 0]
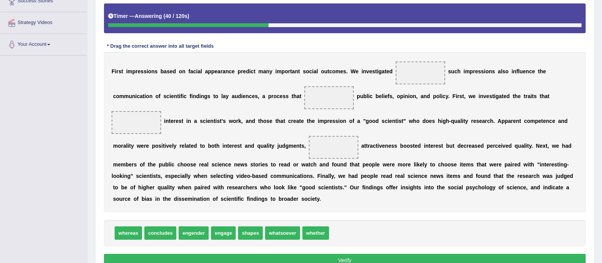
drag, startPoint x: 246, startPoint y: 229, endPoint x: 322, endPoint y: 96, distance: 153.4
drag, startPoint x: 227, startPoint y: 229, endPoint x: 341, endPoint y: 88, distance: 181.8
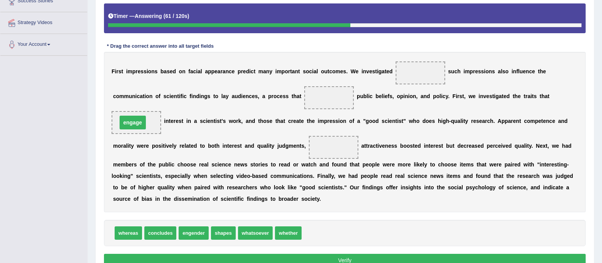
drag, startPoint x: 332, startPoint y: 95, endPoint x: 136, endPoint y: 120, distance: 197.8
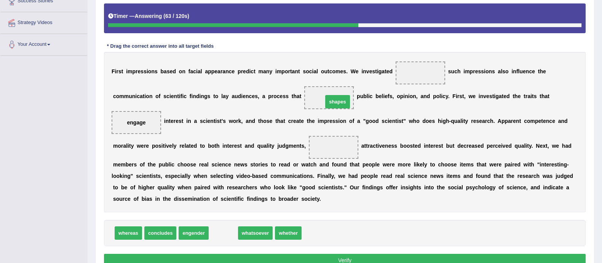
drag, startPoint x: 235, startPoint y: 208, endPoint x: 330, endPoint y: 99, distance: 144.5
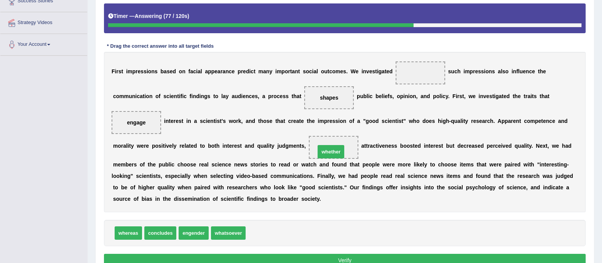
drag, startPoint x: 254, startPoint y: 231, endPoint x: 325, endPoint y: 149, distance: 108.1
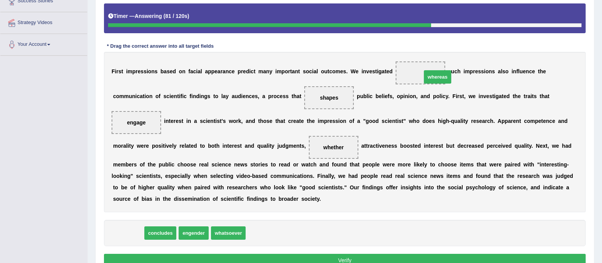
drag, startPoint x: 129, startPoint y: 232, endPoint x: 439, endPoint y: 77, distance: 346.5
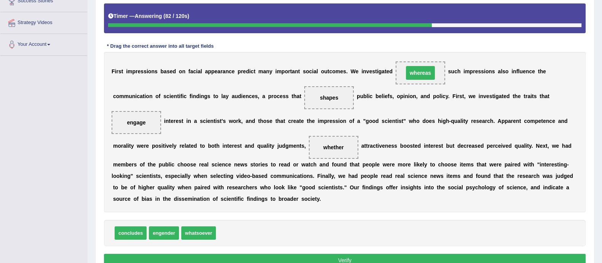
scroll to position [173, 0]
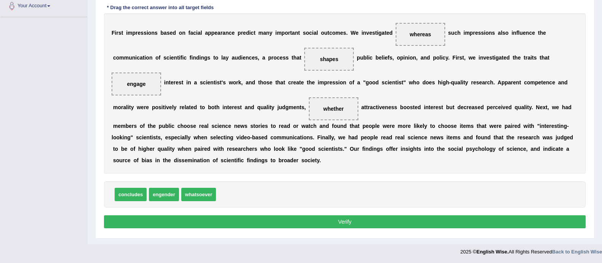
click at [403, 216] on button "Verify" at bounding box center [345, 221] width 482 height 13
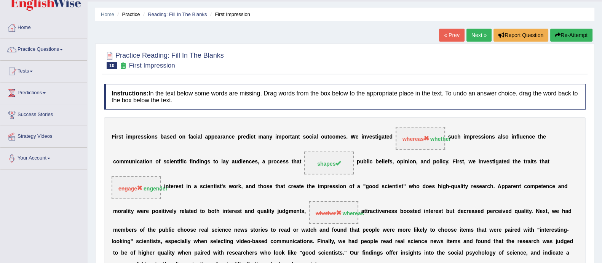
scroll to position [0, 0]
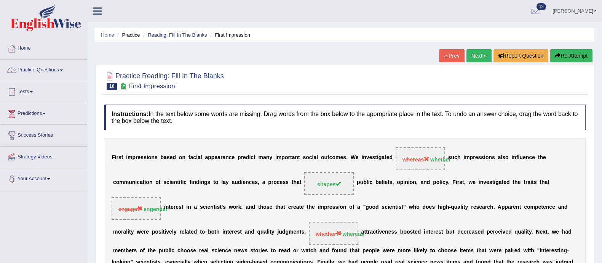
click at [483, 59] on link "Next »" at bounding box center [479, 55] width 25 height 13
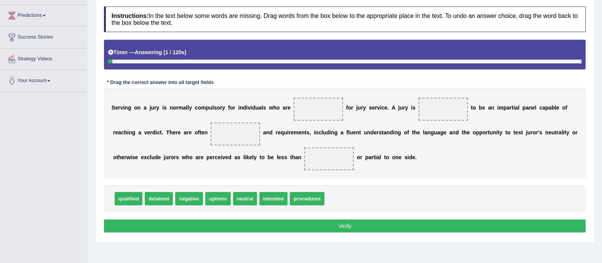
scroll to position [107, 0]
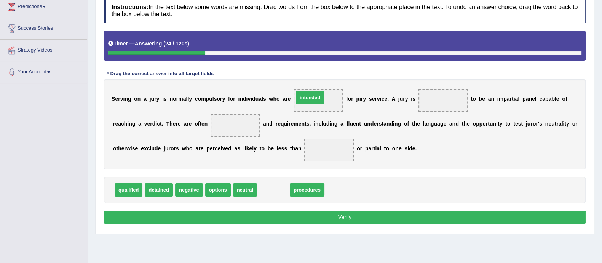
drag, startPoint x: 269, startPoint y: 187, endPoint x: 306, endPoint y: 95, distance: 99.2
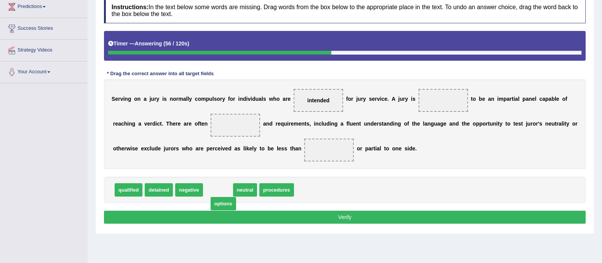
drag, startPoint x: 213, startPoint y: 187, endPoint x: 219, endPoint y: 201, distance: 14.7
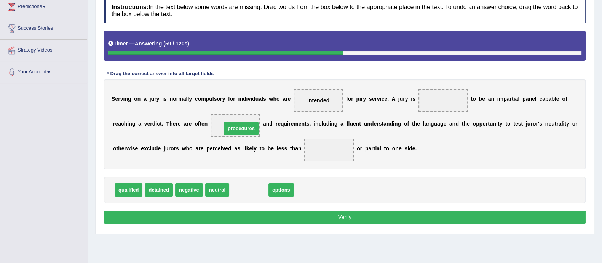
drag, startPoint x: 253, startPoint y: 186, endPoint x: 246, endPoint y: 125, distance: 61.8
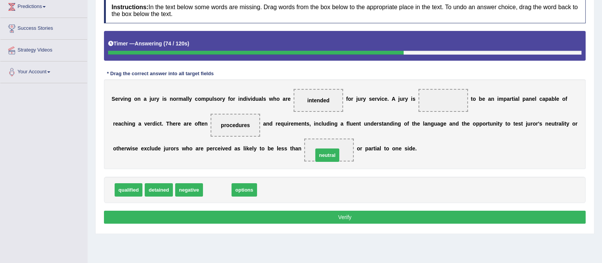
drag, startPoint x: 214, startPoint y: 182, endPoint x: 330, endPoint y: 147, distance: 121.4
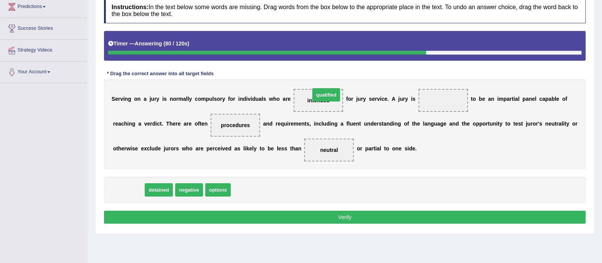
drag, startPoint x: 133, startPoint y: 184, endPoint x: 329, endPoint y: 92, distance: 216.3
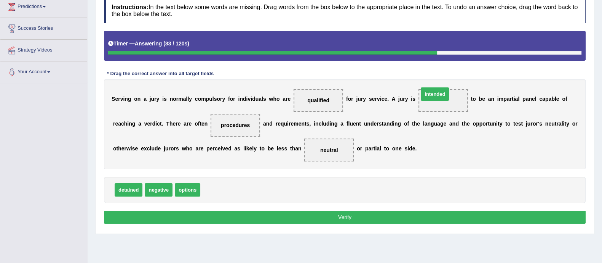
drag, startPoint x: 267, startPoint y: 146, endPoint x: 434, endPoint y: 90, distance: 176.2
click at [384, 218] on button "Verify" at bounding box center [345, 216] width 482 height 13
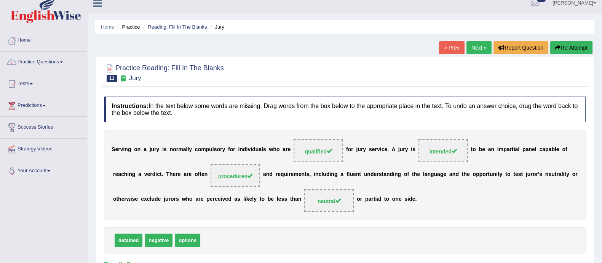
scroll to position [0, 0]
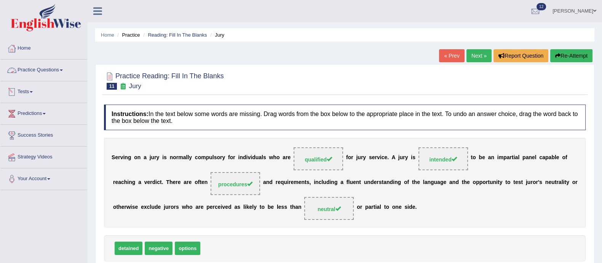
click at [29, 73] on link "Practice Questions" at bounding box center [43, 68] width 87 height 19
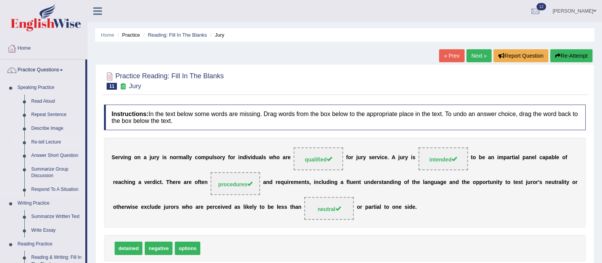
click at [48, 141] on link "Re-tell Lecture" at bounding box center [57, 142] width 58 height 14
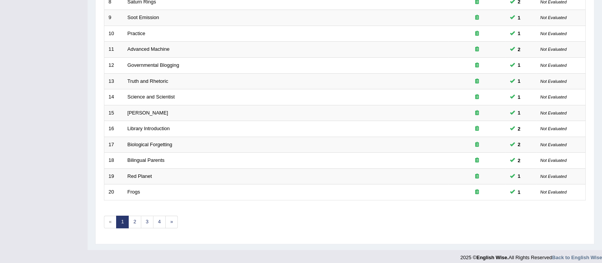
scroll to position [237, 0]
click at [149, 219] on link "3" at bounding box center [147, 220] width 13 height 13
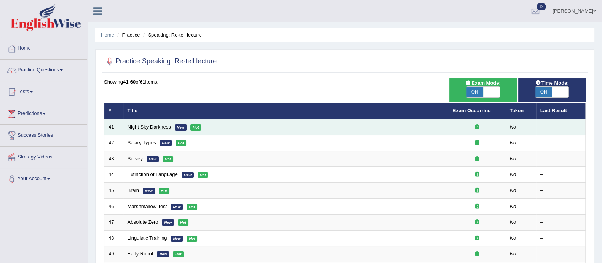
click at [156, 124] on link "Night Sky Darkness" at bounding box center [149, 127] width 43 height 6
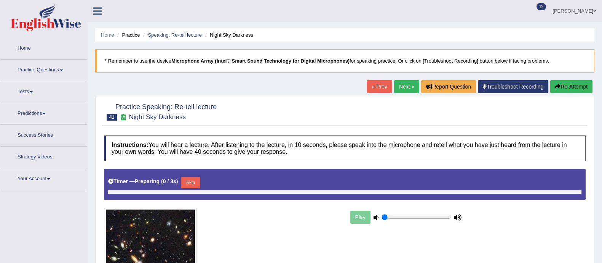
type input "0.9"
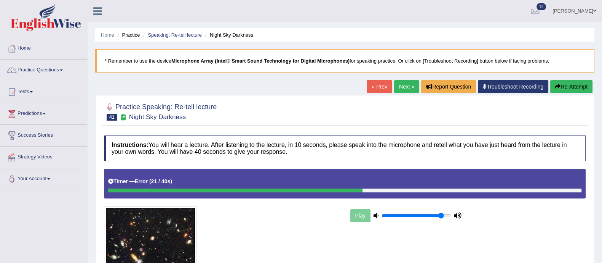
click at [356, 209] on div "Play" at bounding box center [406, 215] width 114 height 19
click at [573, 86] on button "Re-Attempt" at bounding box center [572, 86] width 42 height 13
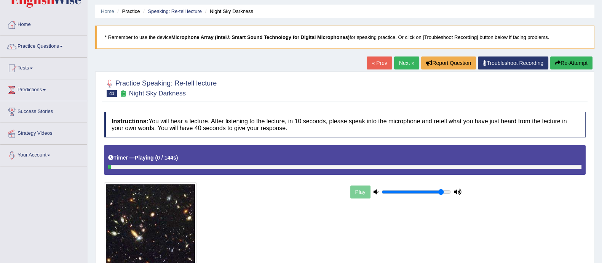
scroll to position [117, 0]
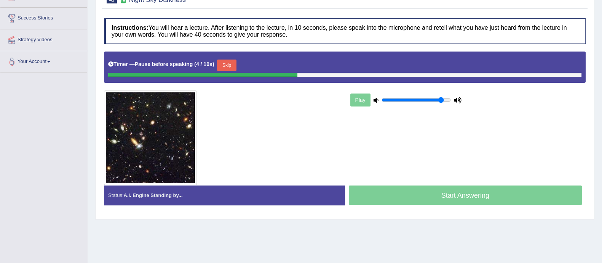
click at [232, 64] on button "Skip" at bounding box center [226, 64] width 19 height 11
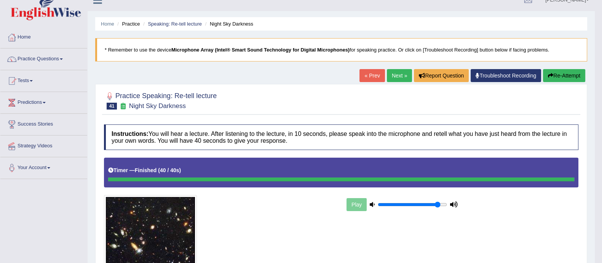
scroll to position [0, 0]
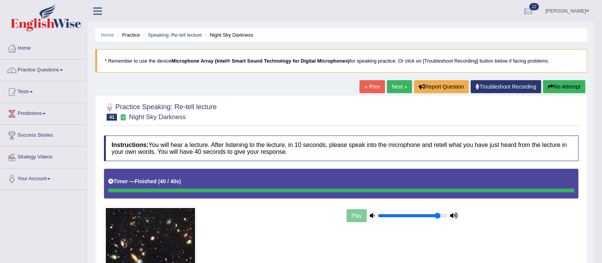
click at [404, 86] on link "Next »" at bounding box center [399, 86] width 25 height 13
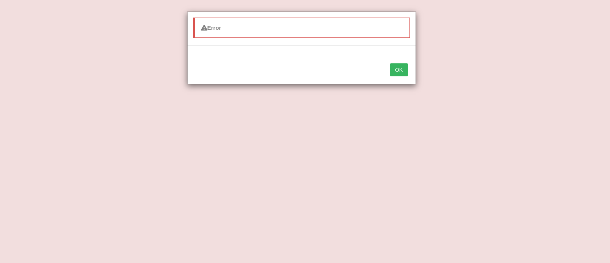
click at [401, 74] on button "OK" at bounding box center [399, 69] width 18 height 13
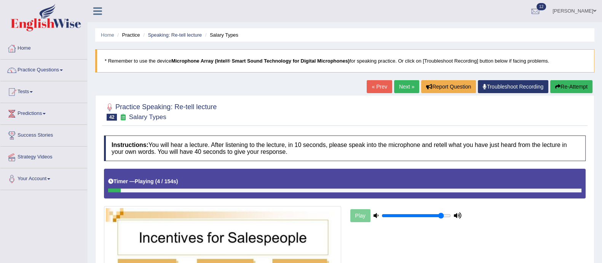
click at [568, 89] on button "Re-Attempt" at bounding box center [572, 86] width 42 height 13
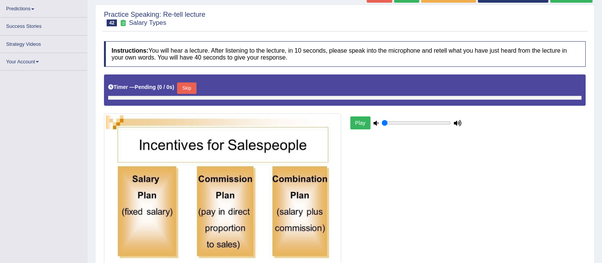
scroll to position [109, 0]
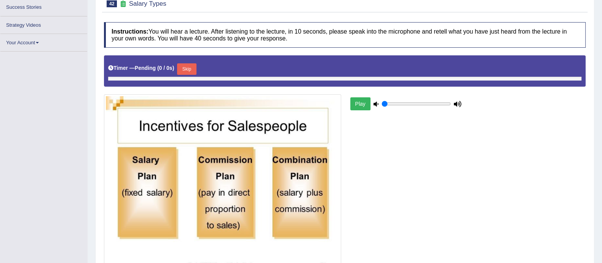
type input "0.9"
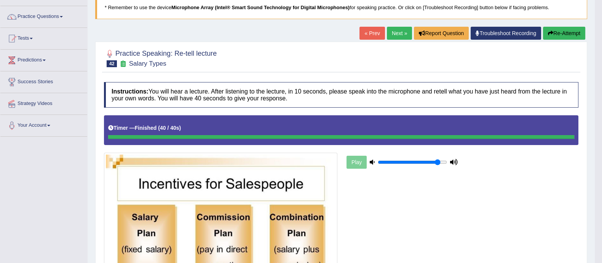
scroll to position [0, 0]
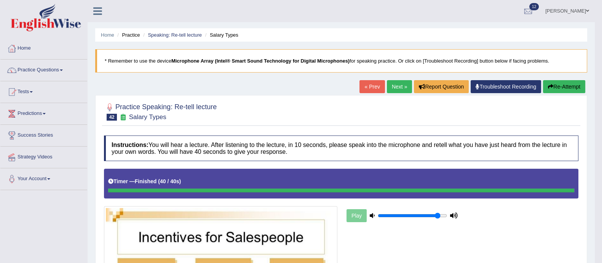
click at [565, 90] on button "Re-Attempt" at bounding box center [564, 86] width 42 height 13
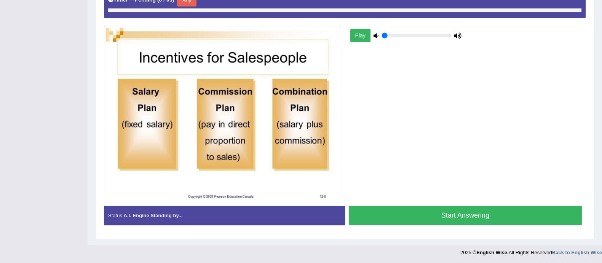
scroll to position [191, 0]
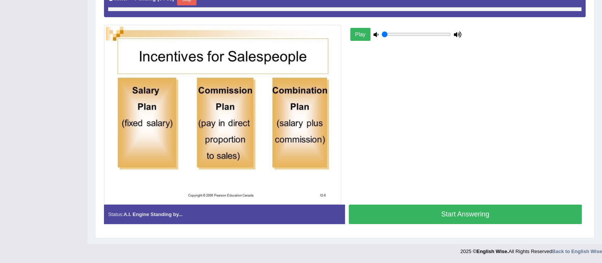
type input "0.9"
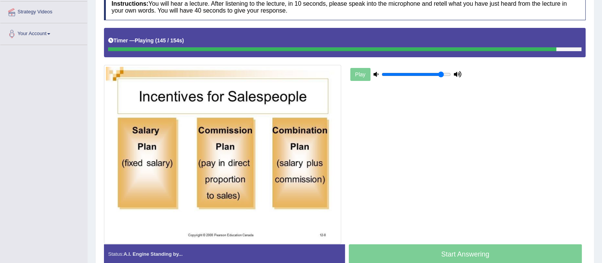
scroll to position [135, 0]
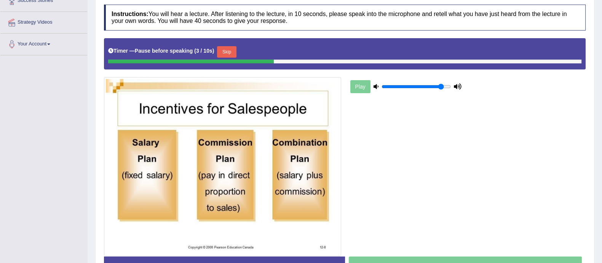
click at [230, 54] on button "Skip" at bounding box center [226, 51] width 19 height 11
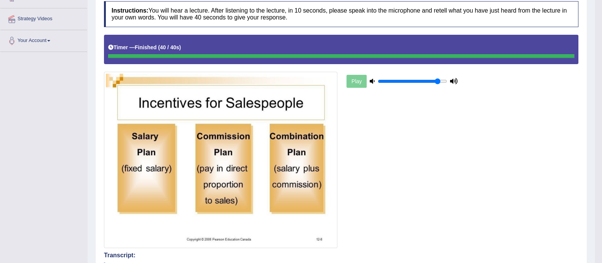
scroll to position [0, 0]
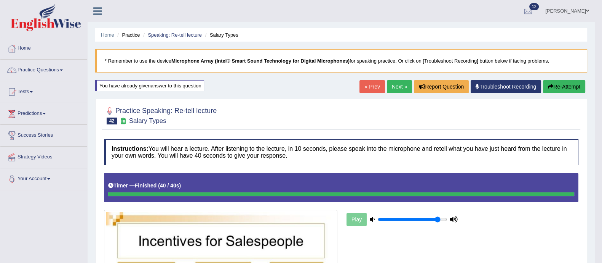
click at [392, 87] on link "Next »" at bounding box center [399, 86] width 25 height 13
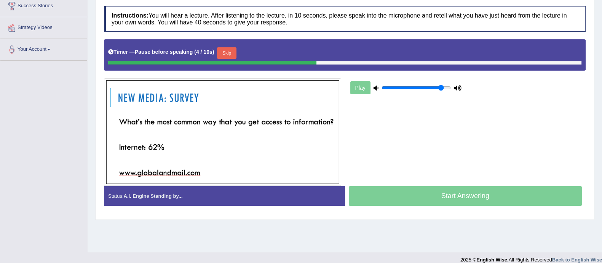
scroll to position [128, 0]
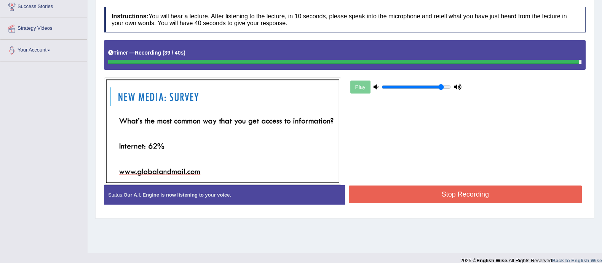
click at [453, 197] on button "Stop Recording" at bounding box center [466, 194] width 234 height 18
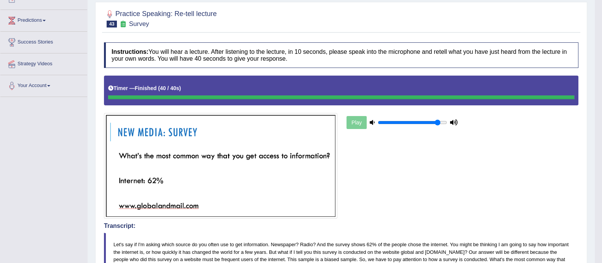
scroll to position [0, 0]
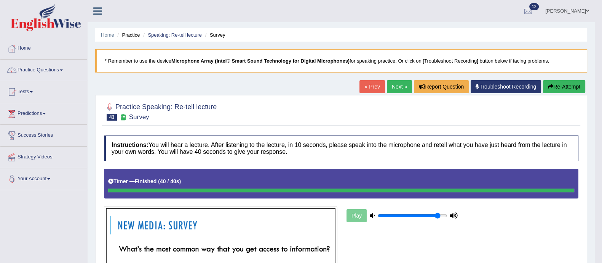
click at [392, 84] on link "Next »" at bounding box center [399, 86] width 25 height 13
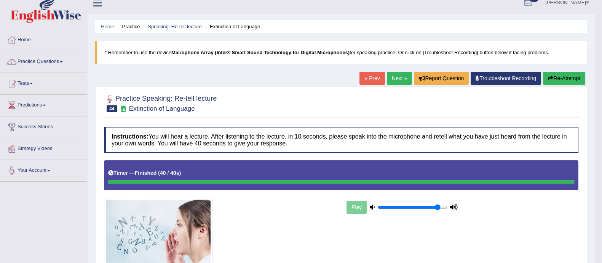
scroll to position [8, 0]
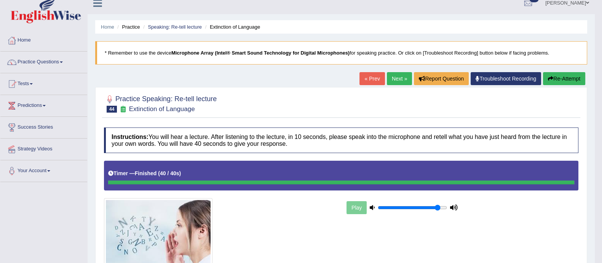
click at [394, 80] on link "Next »" at bounding box center [399, 78] width 25 height 13
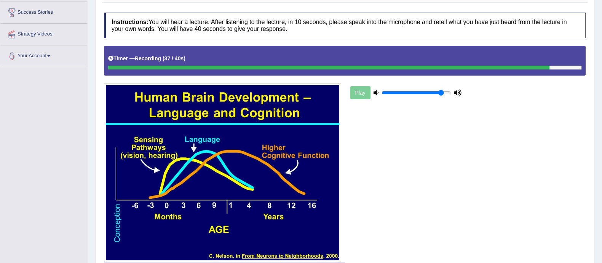
scroll to position [180, 0]
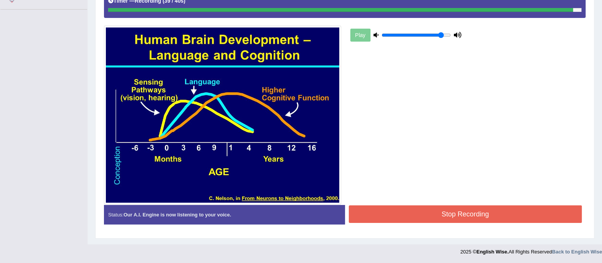
click at [442, 214] on button "Stop Recording" at bounding box center [466, 214] width 234 height 18
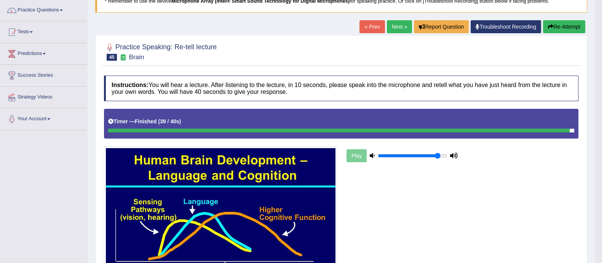
scroll to position [58, 0]
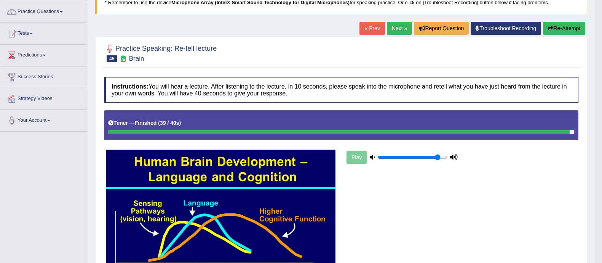
click at [560, 32] on button "Re-Attempt" at bounding box center [564, 28] width 42 height 13
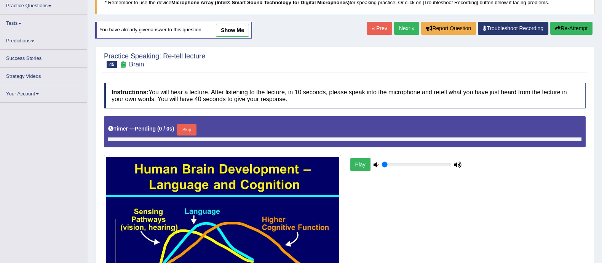
type input "0.9"
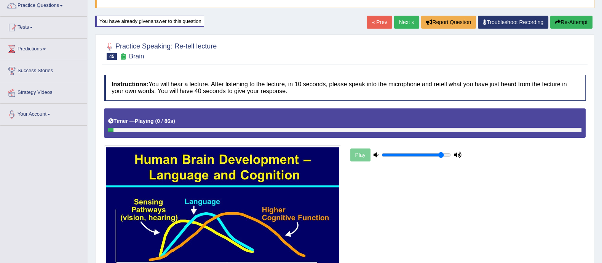
click at [407, 18] on link "Next »" at bounding box center [406, 22] width 25 height 13
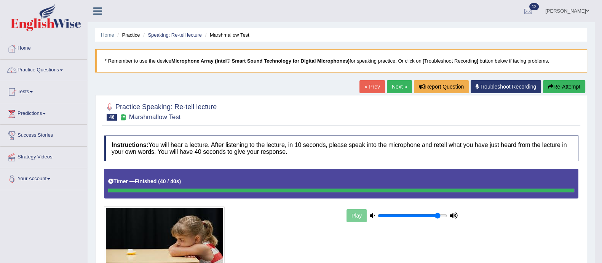
click at [397, 85] on link "Next »" at bounding box center [399, 86] width 25 height 13
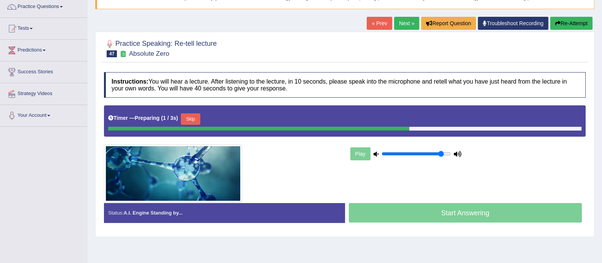
scroll to position [64, 0]
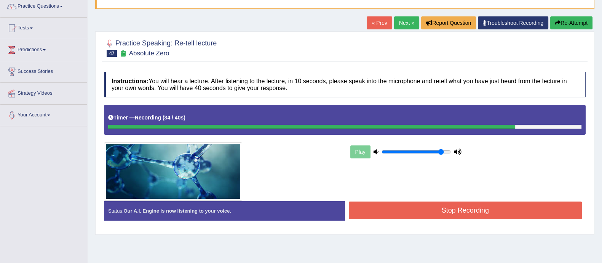
click at [424, 210] on button "Stop Recording" at bounding box center [466, 210] width 234 height 18
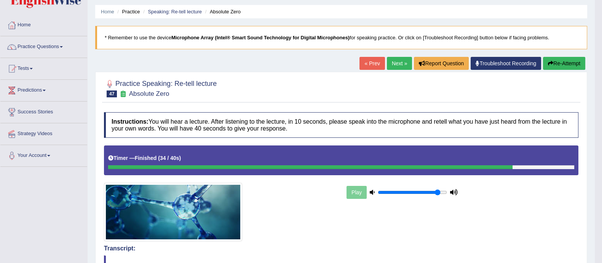
scroll to position [0, 0]
